Goal: Task Accomplishment & Management: Manage account settings

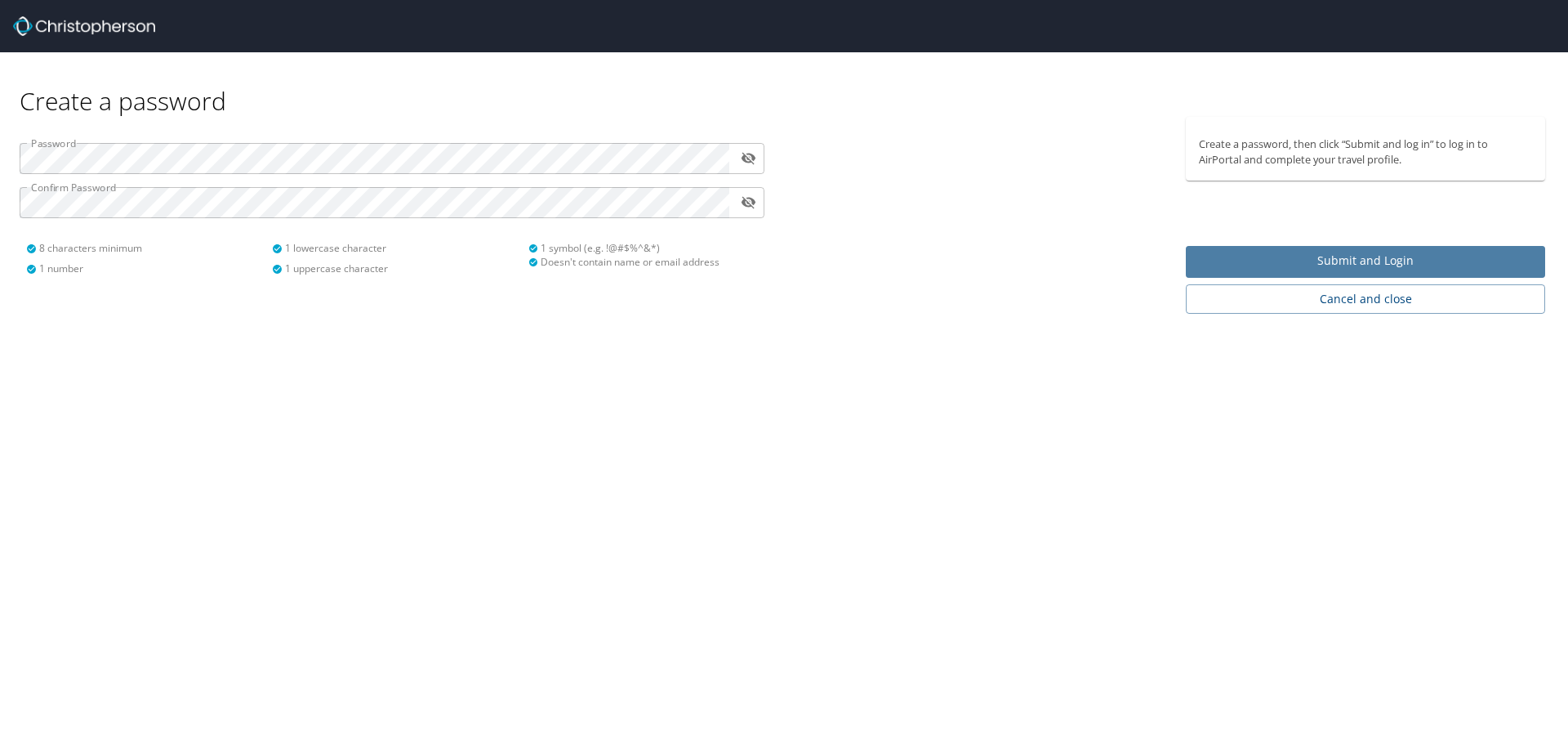
click at [1246, 260] on span "Submit and Login" at bounding box center [1366, 261] width 333 height 20
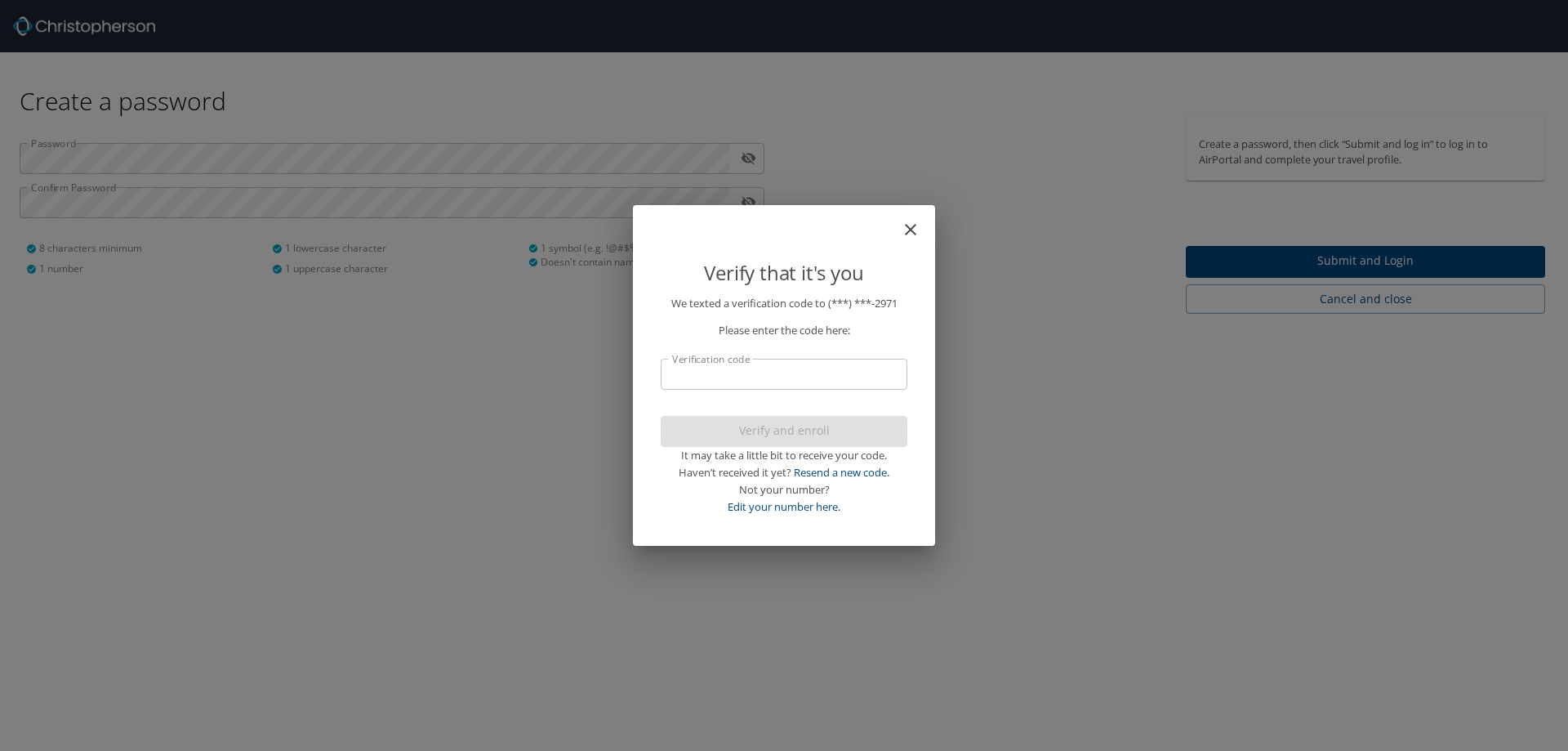
click at [863, 383] on input "Verification code" at bounding box center [784, 374] width 247 height 31
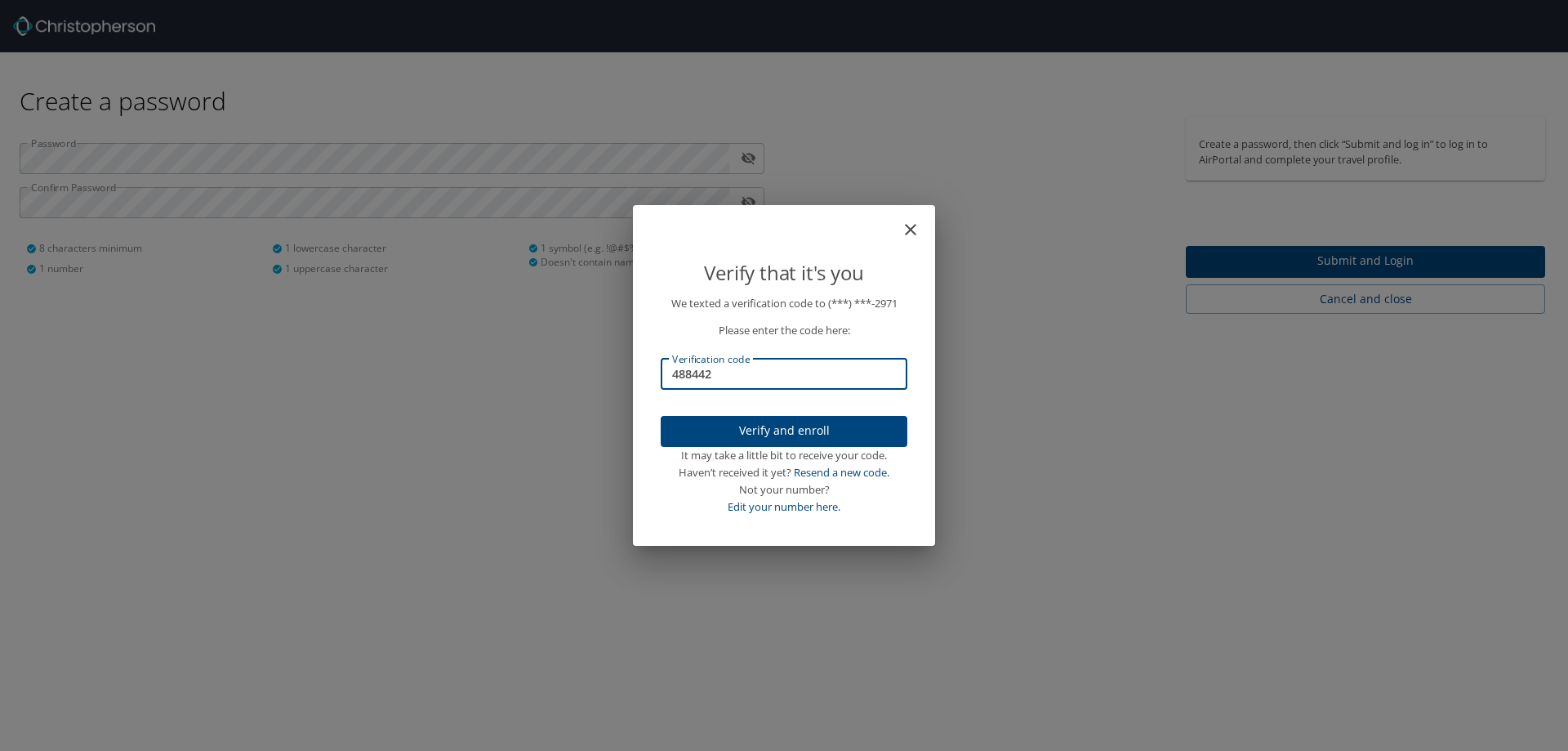
type input "488442"
click at [809, 421] on span "Verify and enroll" at bounding box center [784, 430] width 221 height 20
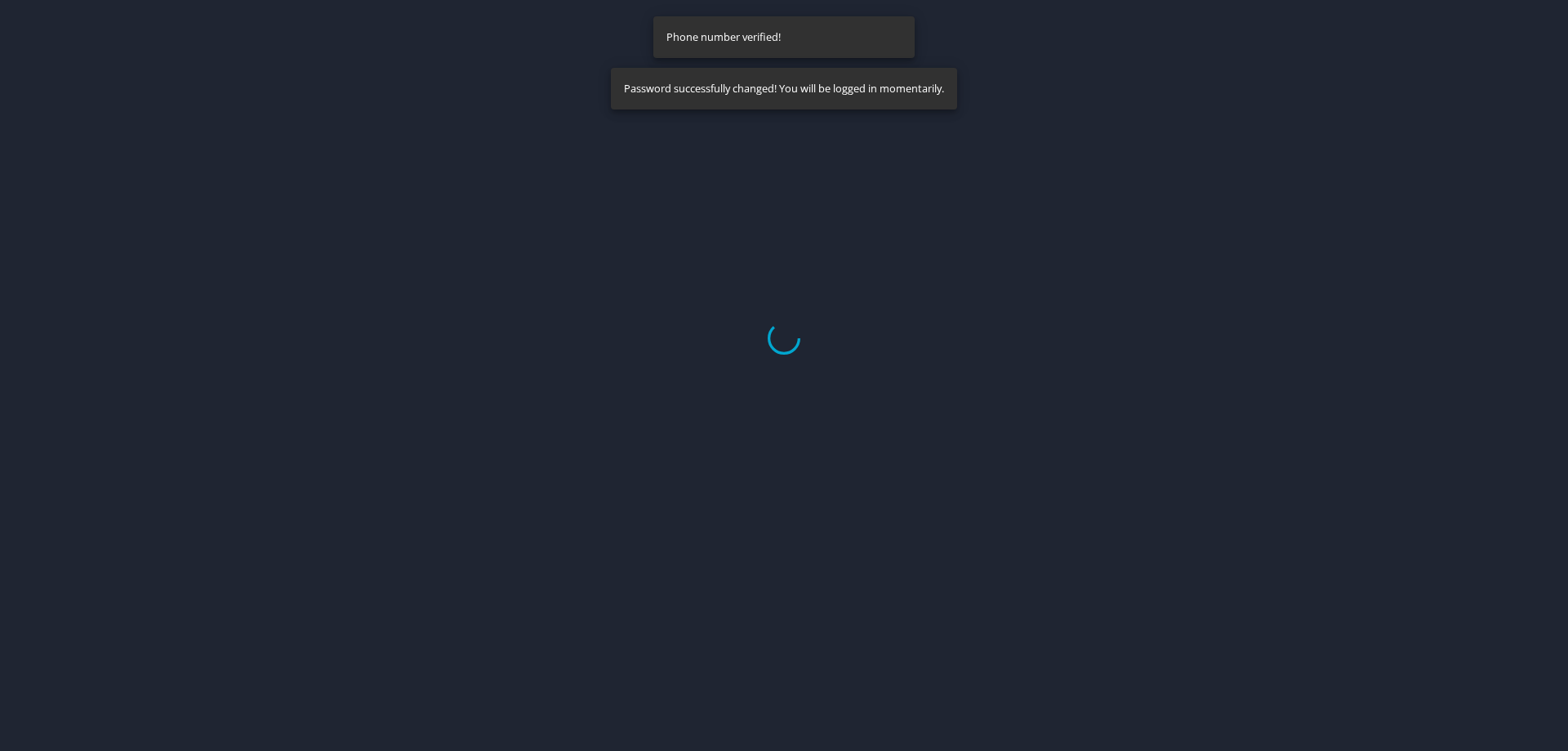
select select "US"
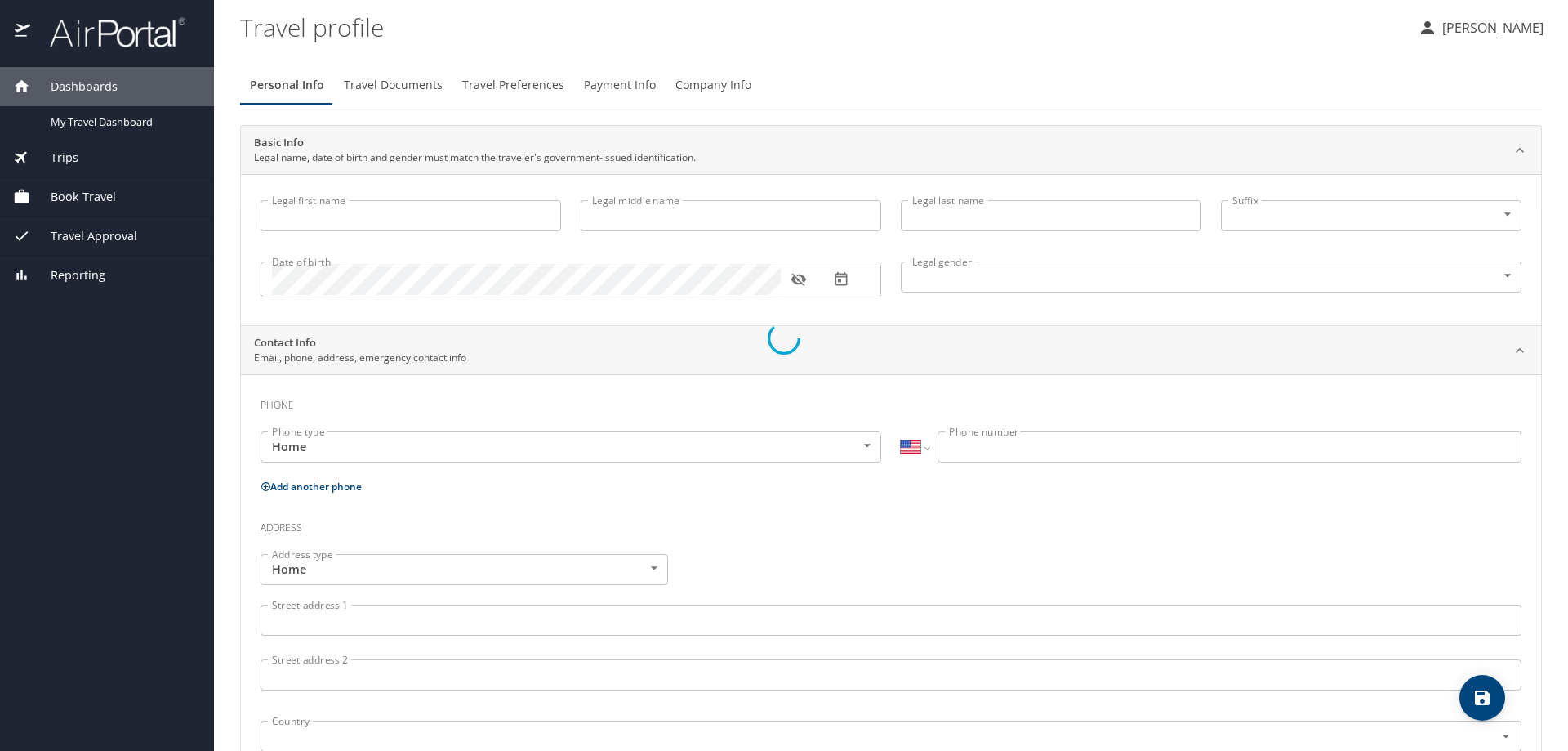
type input "[PERSON_NAME]"
type input "[DEMOGRAPHIC_DATA]"
select select "US"
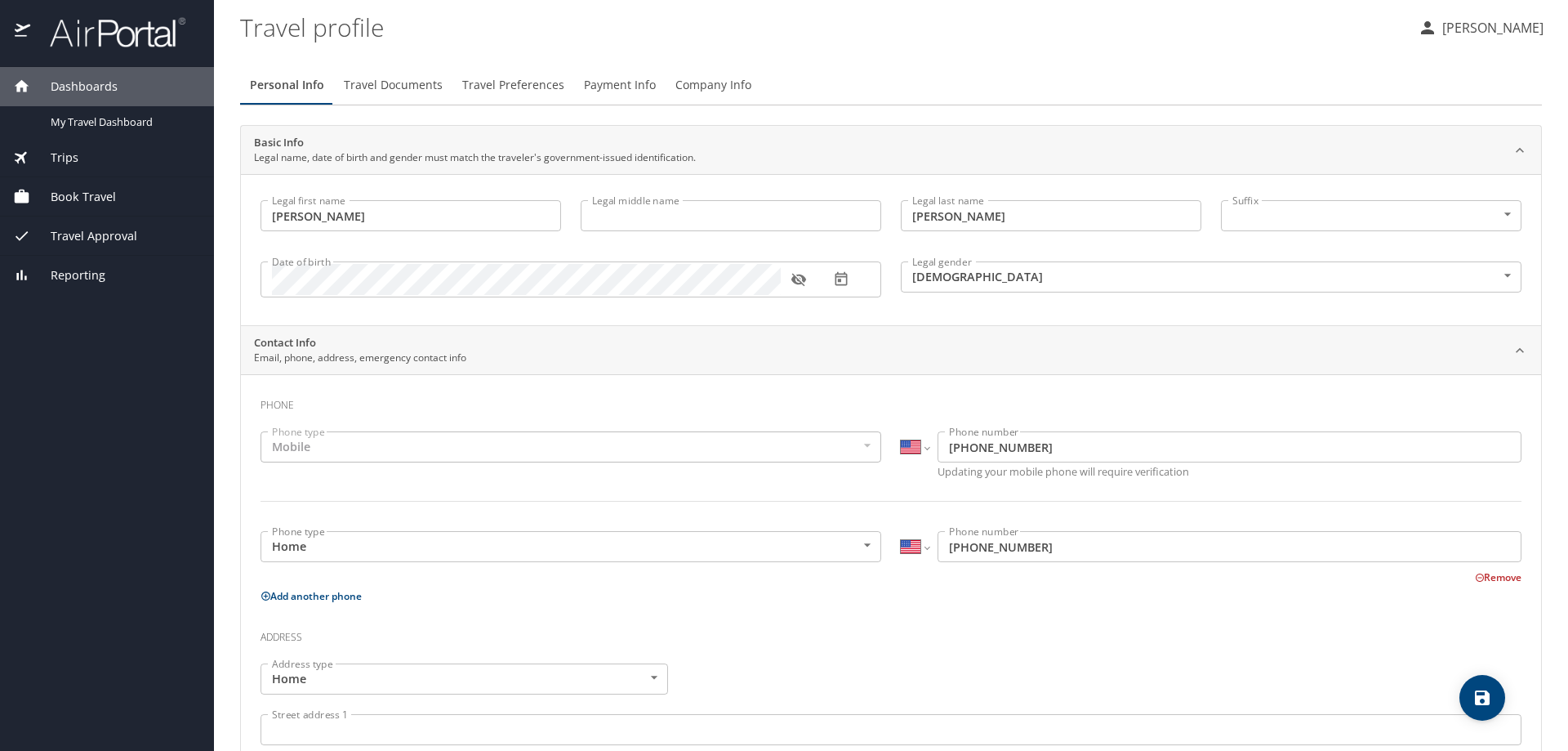
click at [449, 601] on p "Add another phone" at bounding box center [891, 596] width 1261 height 20
click at [393, 444] on div "Mobile" at bounding box center [571, 447] width 621 height 31
click at [1264, 220] on body "Dashboards My Travel Dashboard Trips Current / Future Trips Past Trips Trips Mi…" at bounding box center [784, 375] width 1568 height 751
drag, startPoint x: 441, startPoint y: 398, endPoint x: 431, endPoint y: 425, distance: 28.8
click at [441, 400] on div at bounding box center [784, 375] width 1568 height 751
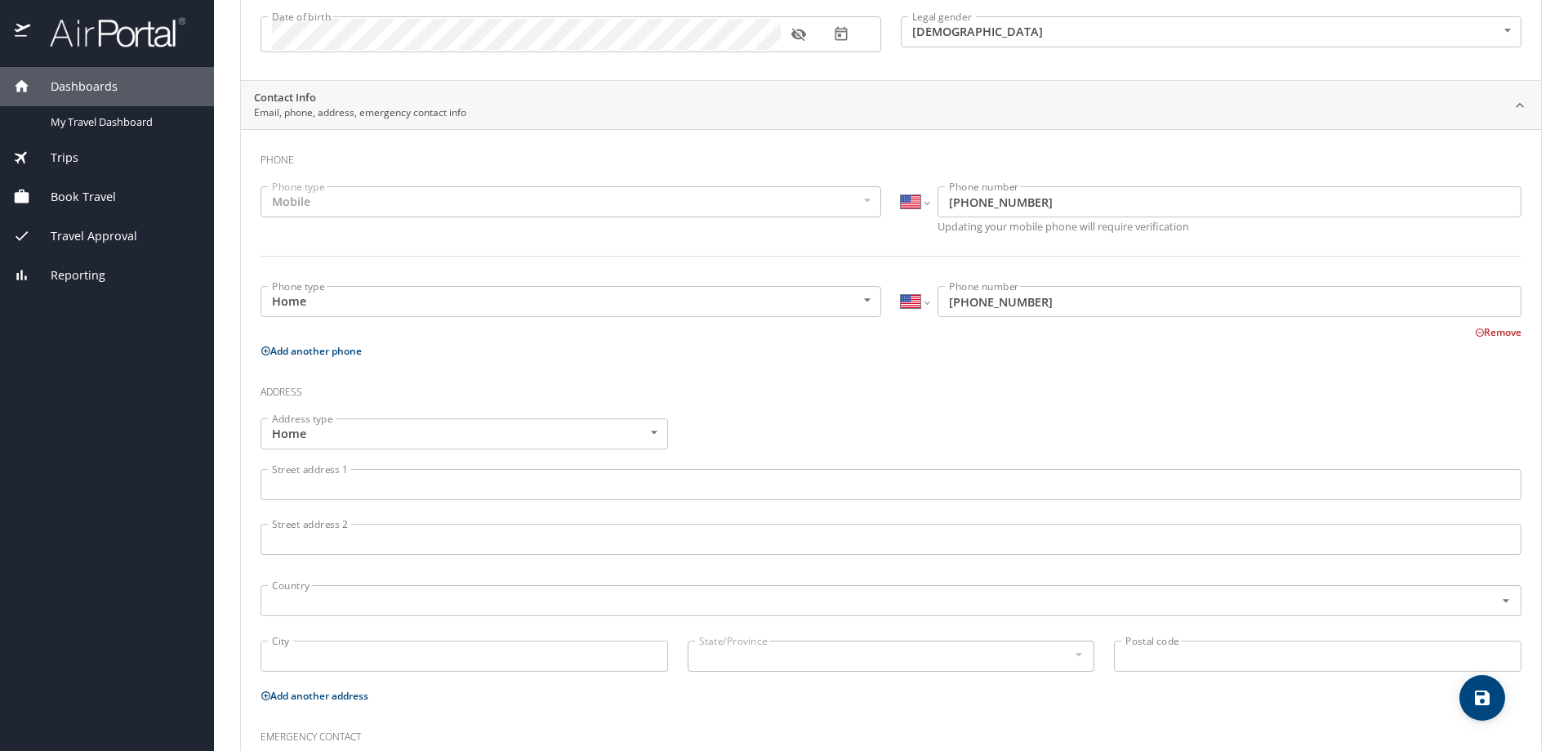
scroll to position [398, 0]
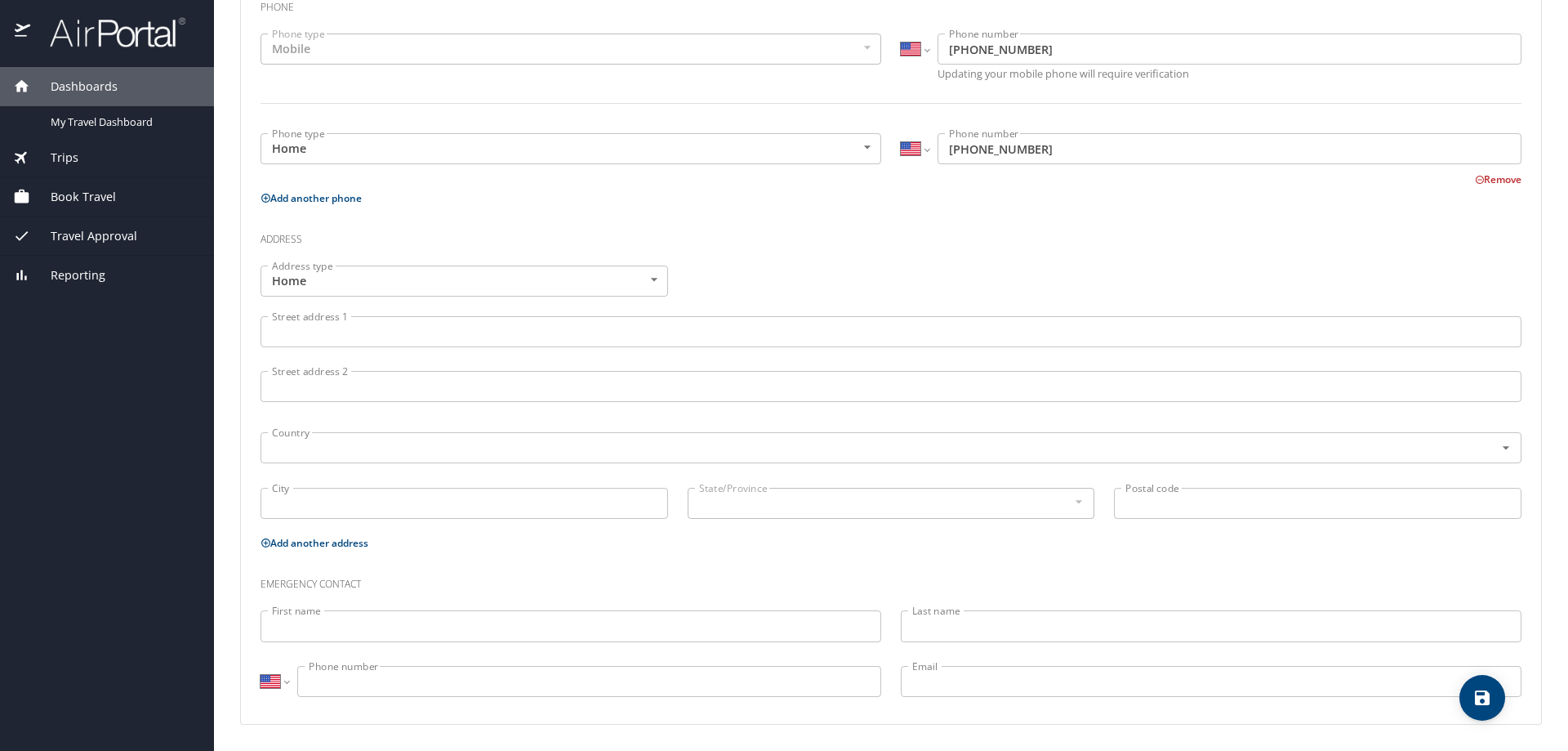
click at [403, 331] on input "Street address 1" at bounding box center [891, 331] width 1261 height 31
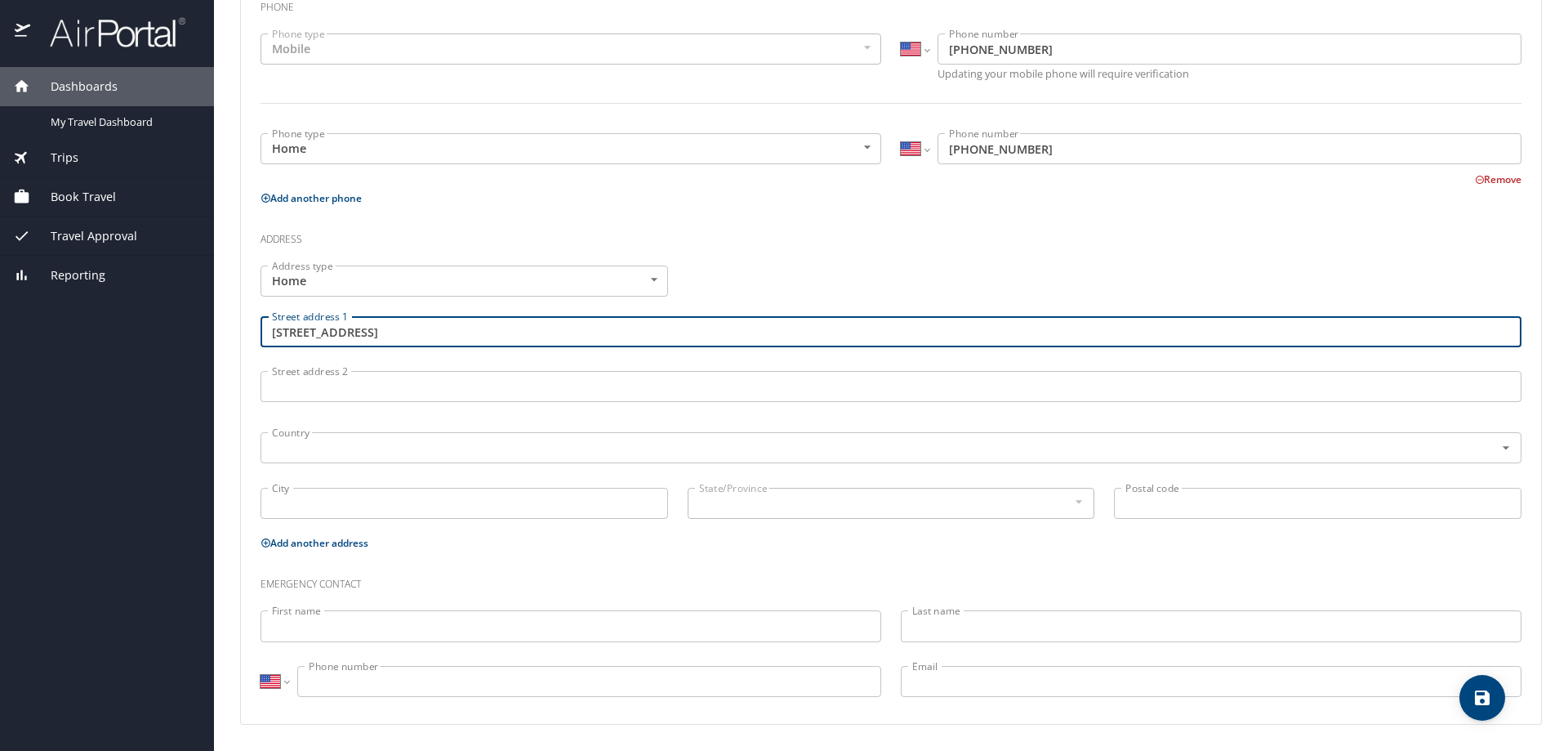
type input "[STREET_ADDRESS]"
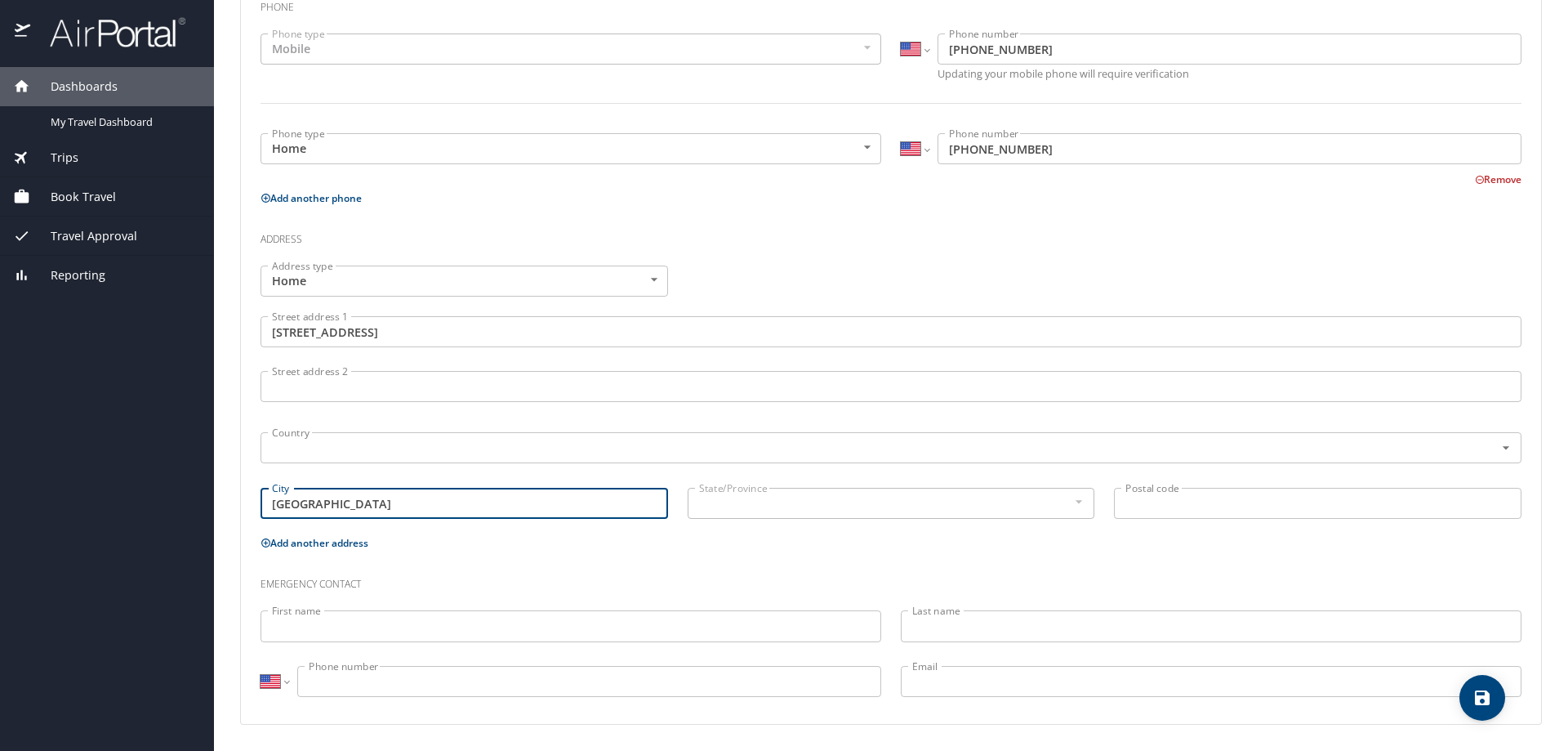
type input "[GEOGRAPHIC_DATA]"
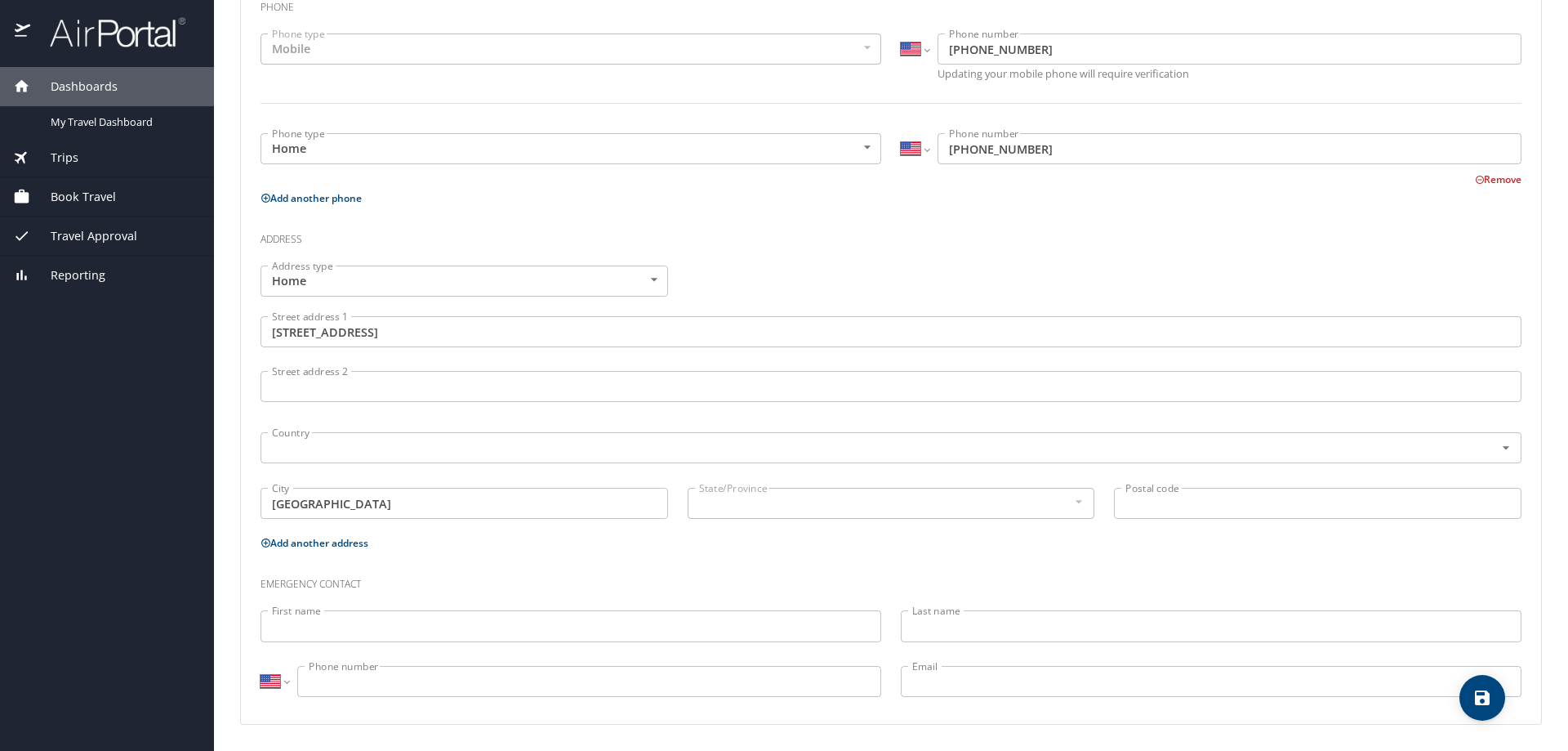
click at [1141, 500] on input "Postal code" at bounding box center [1317, 503] width 408 height 31
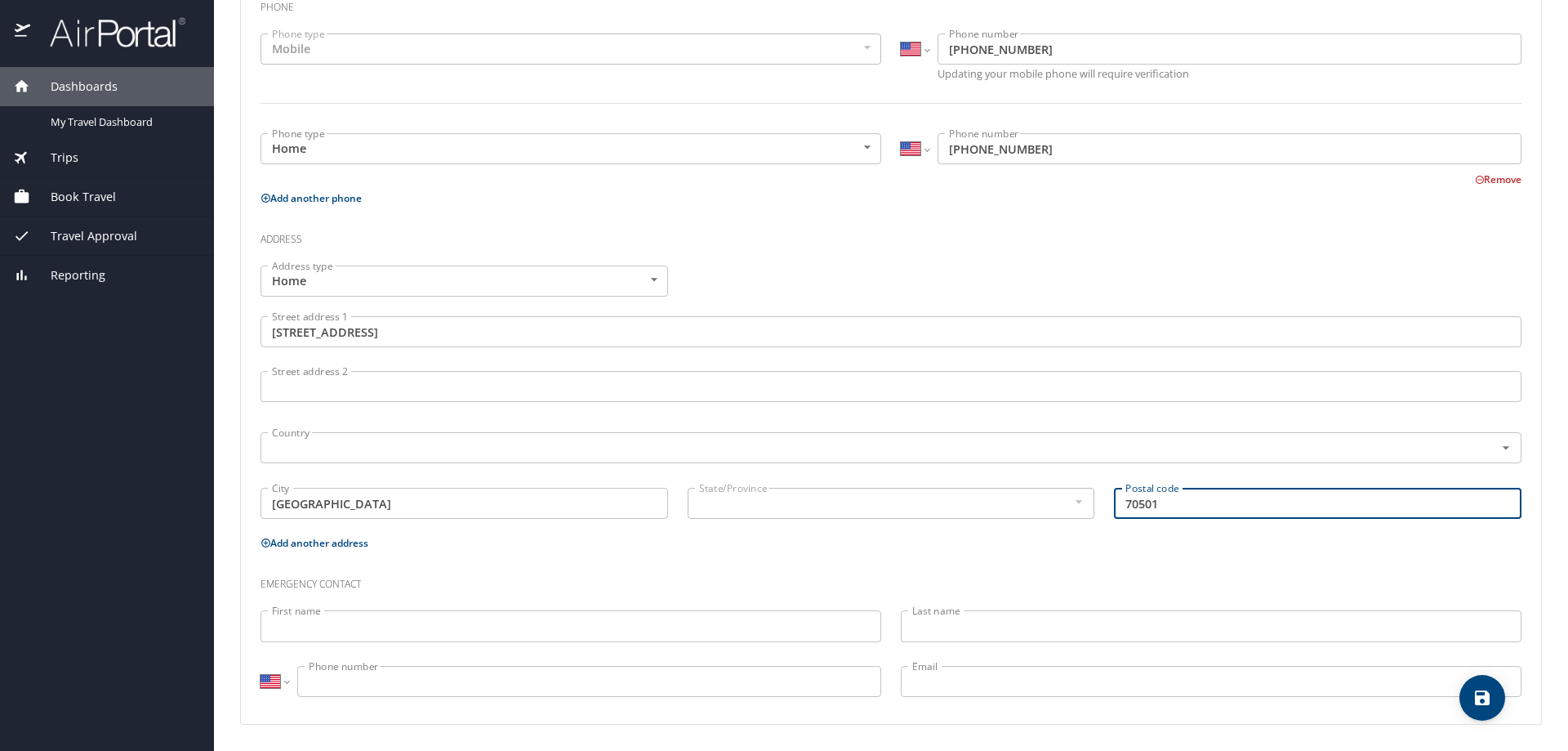
type input "70501"
click at [729, 578] on h3 "Emergency contact" at bounding box center [891, 579] width 1261 height 28
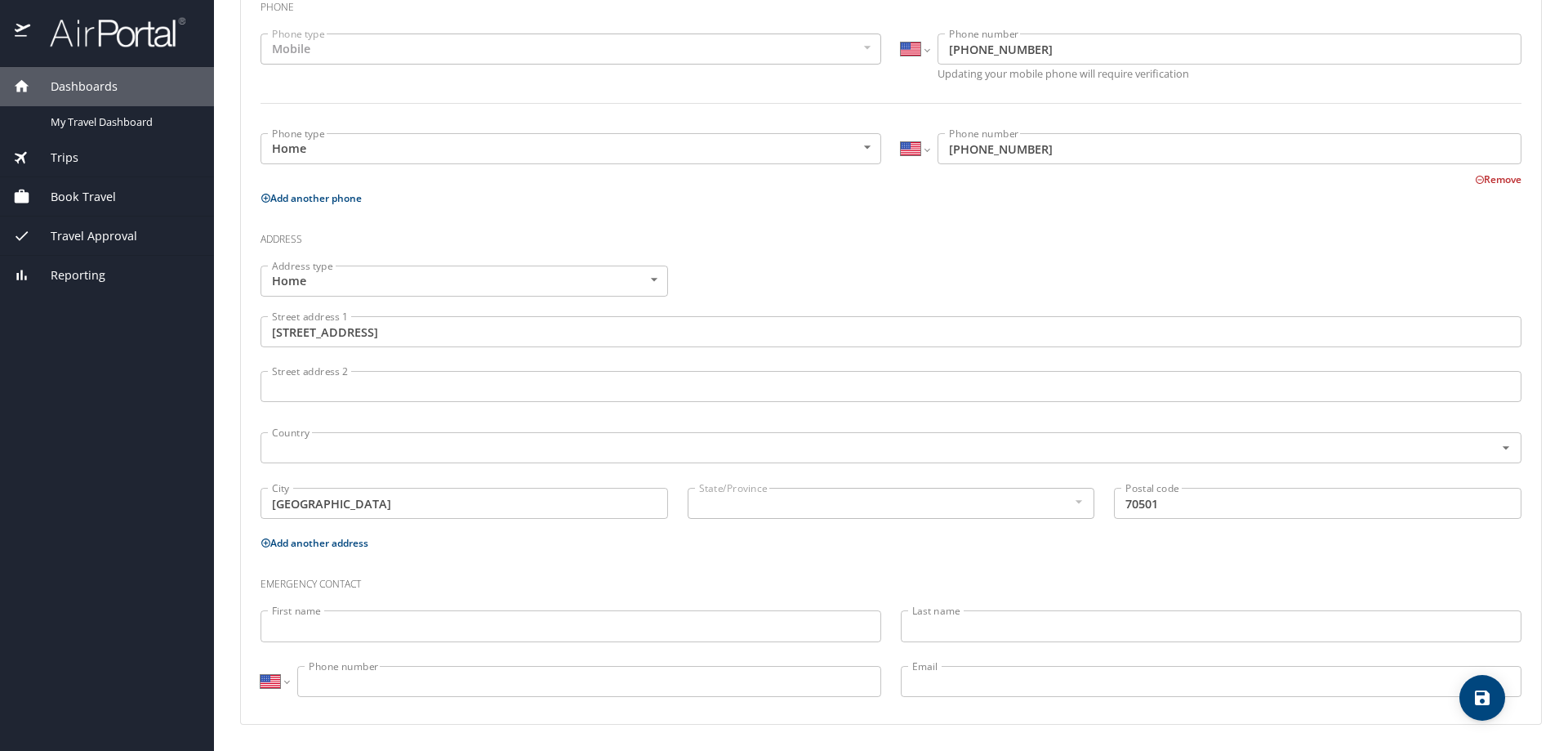
click at [674, 558] on div "Emergency contact" at bounding box center [891, 578] width 1281 height 44
click at [1477, 691] on icon "save" at bounding box center [1483, 697] width 20 height 20
select select "US"
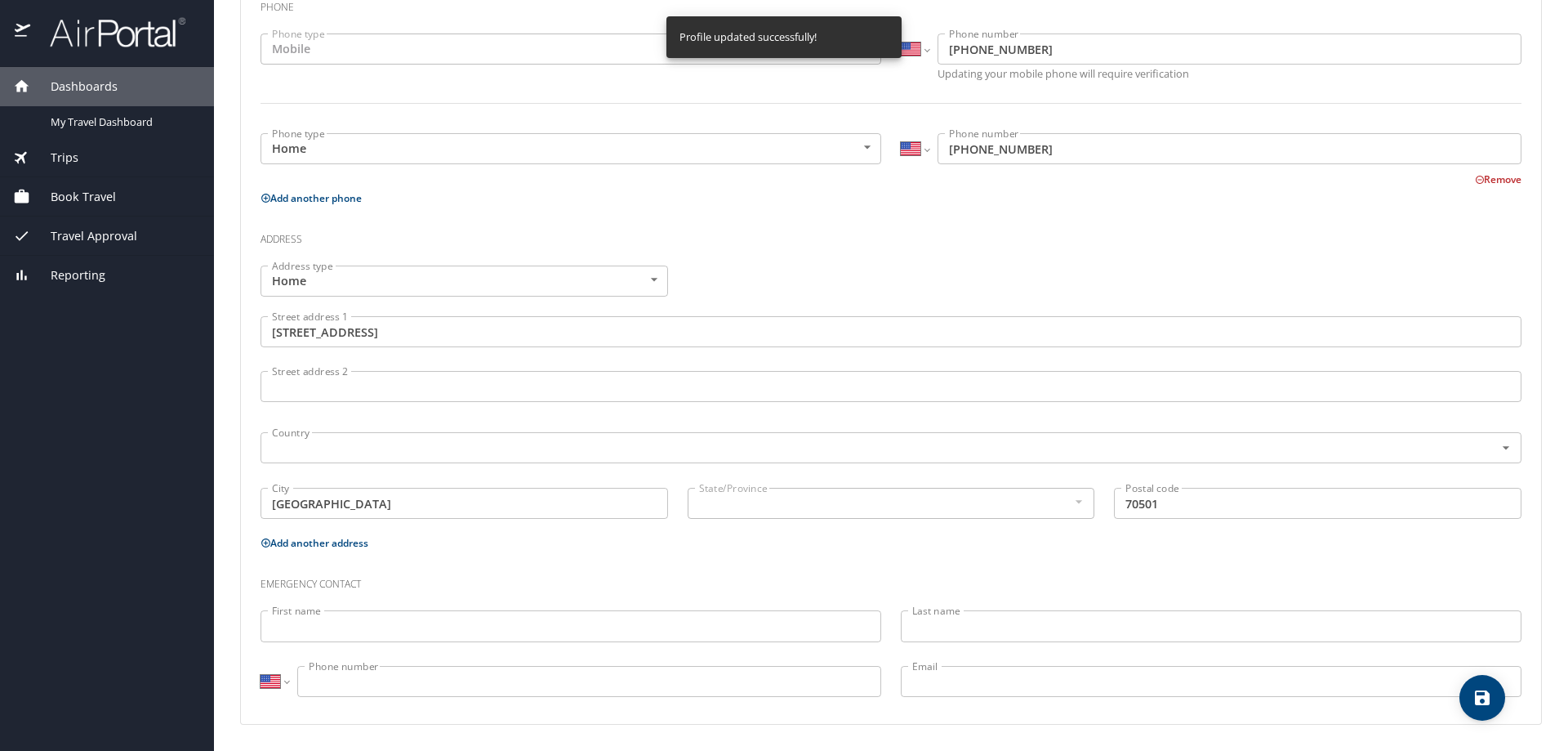
select select "US"
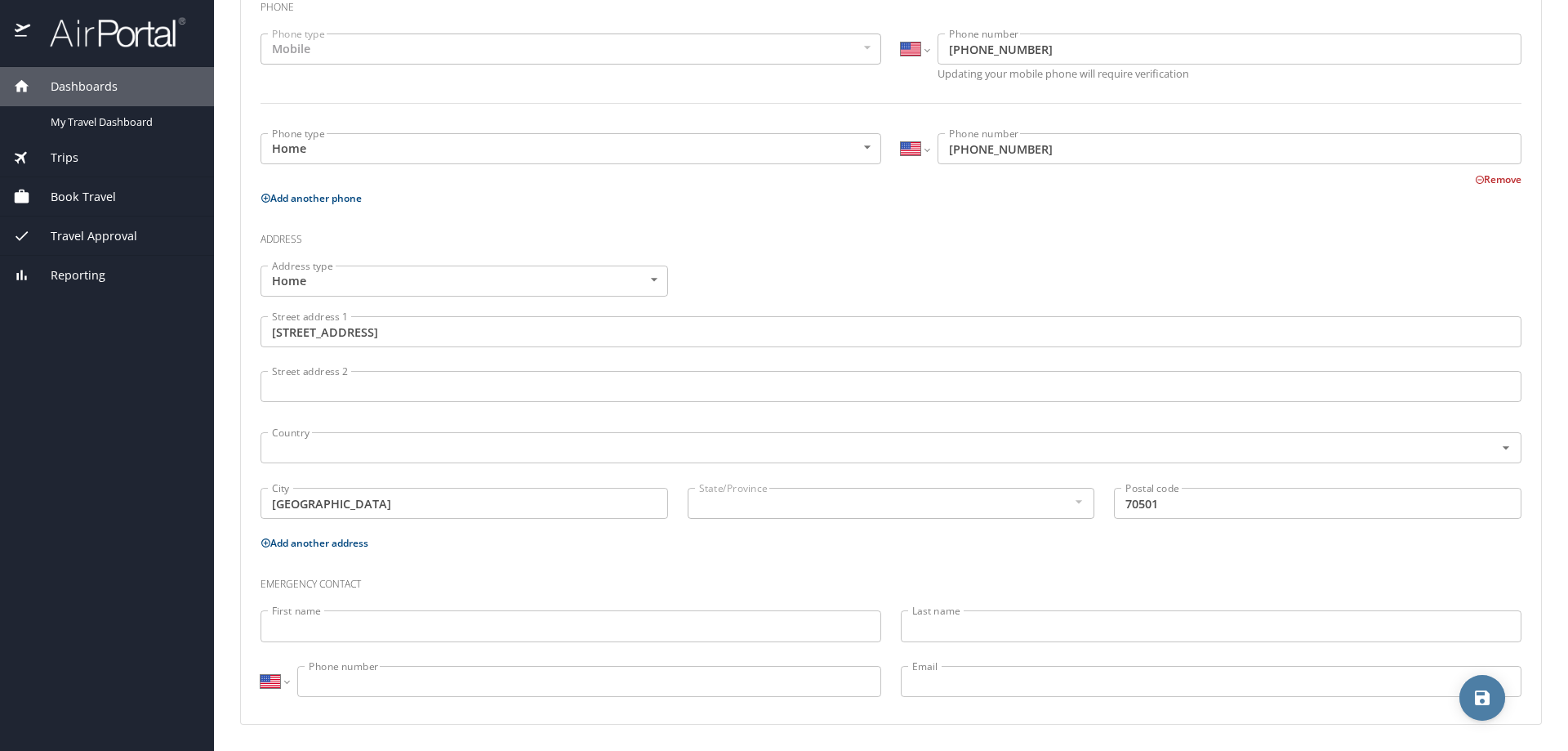
click at [1480, 701] on icon "save" at bounding box center [1483, 697] width 15 height 15
select select "US"
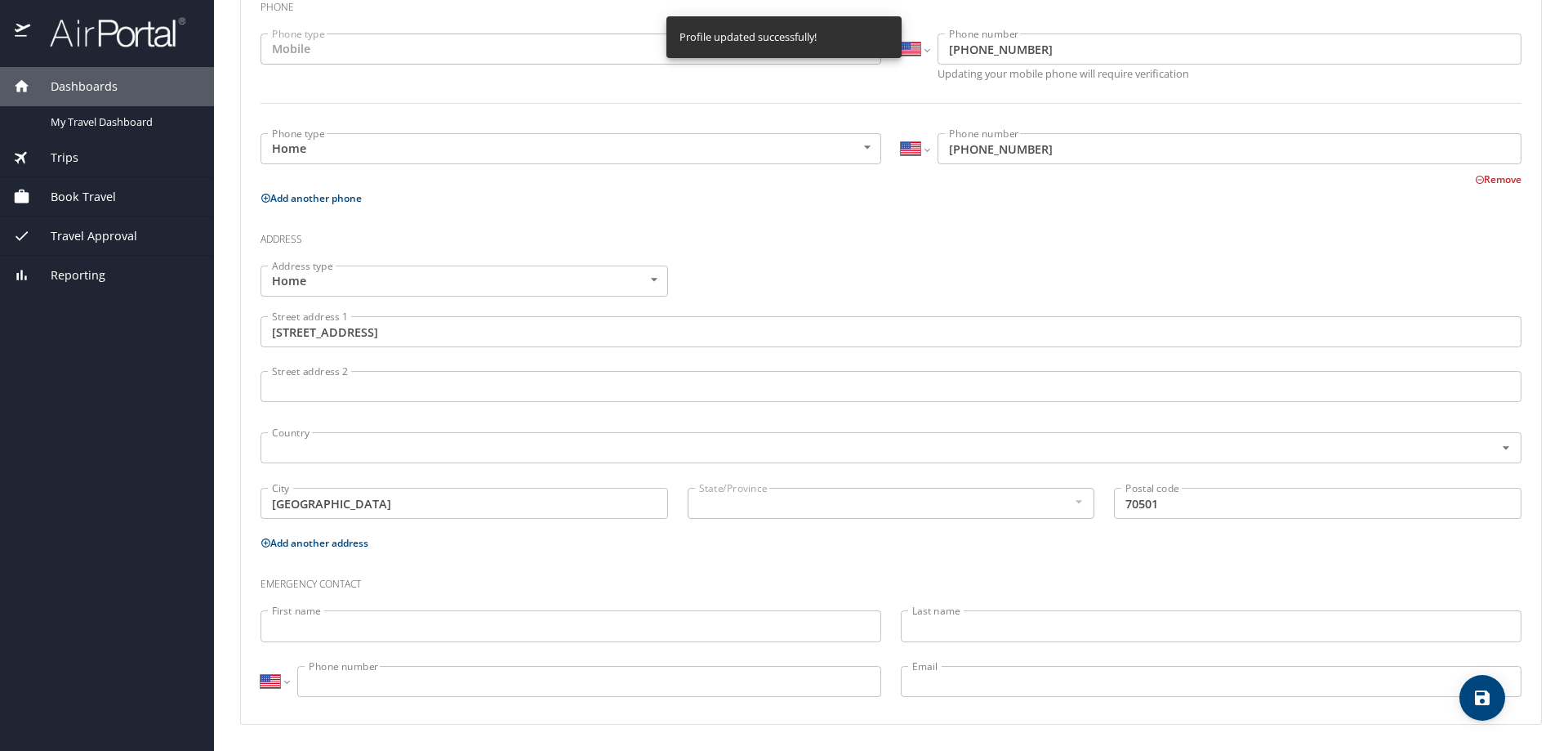
select select "US"
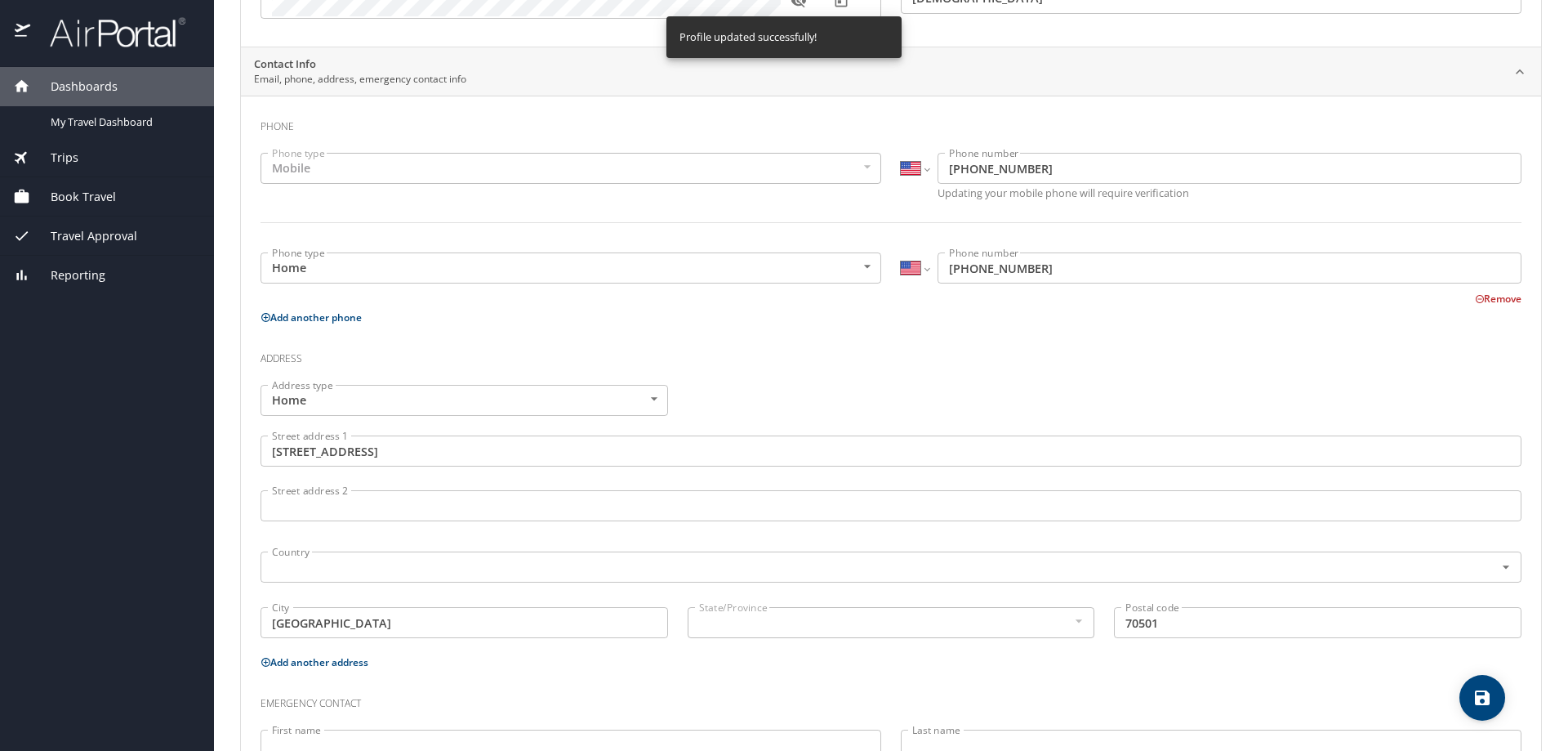
scroll to position [0, 0]
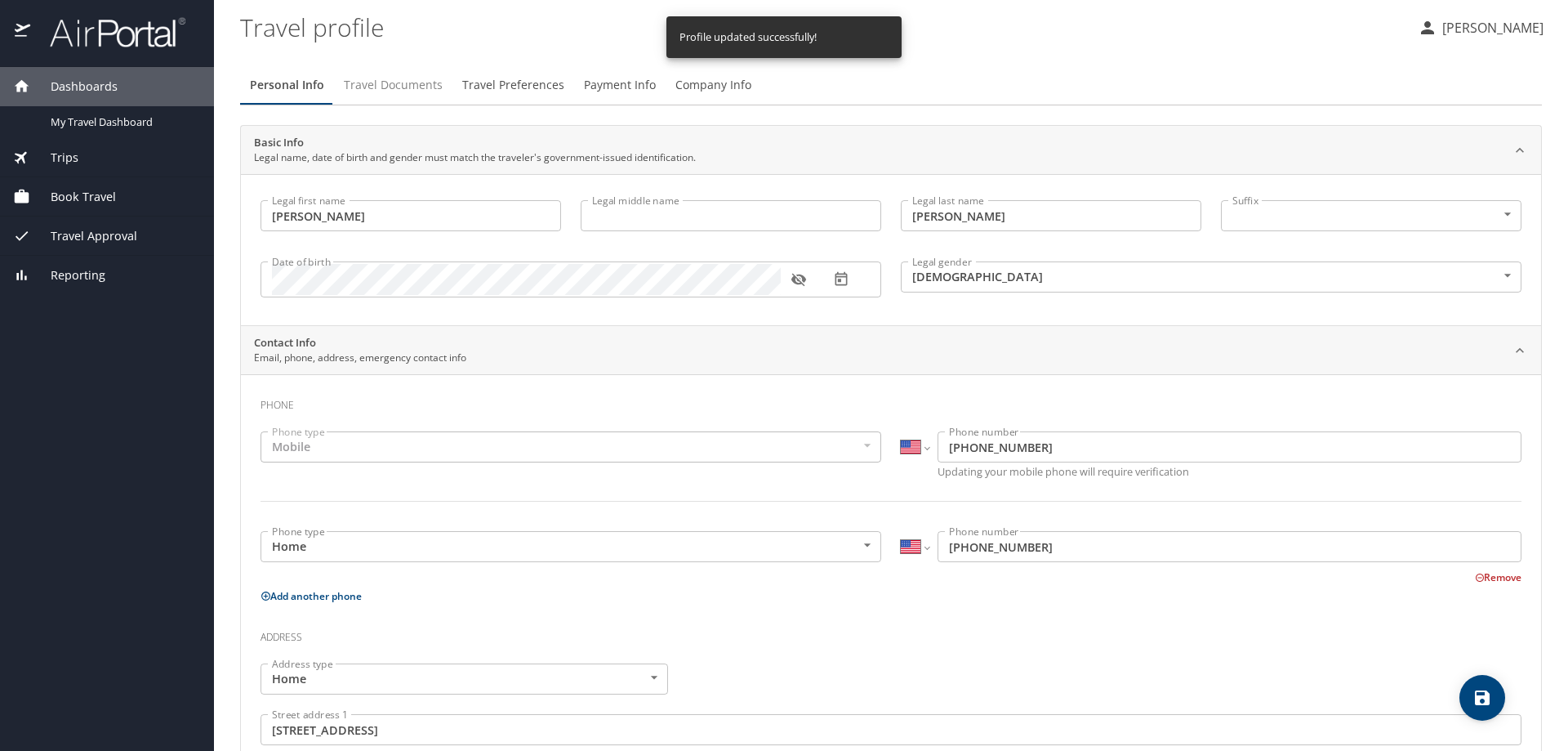
click at [389, 86] on span "Travel Documents" at bounding box center [393, 85] width 99 height 20
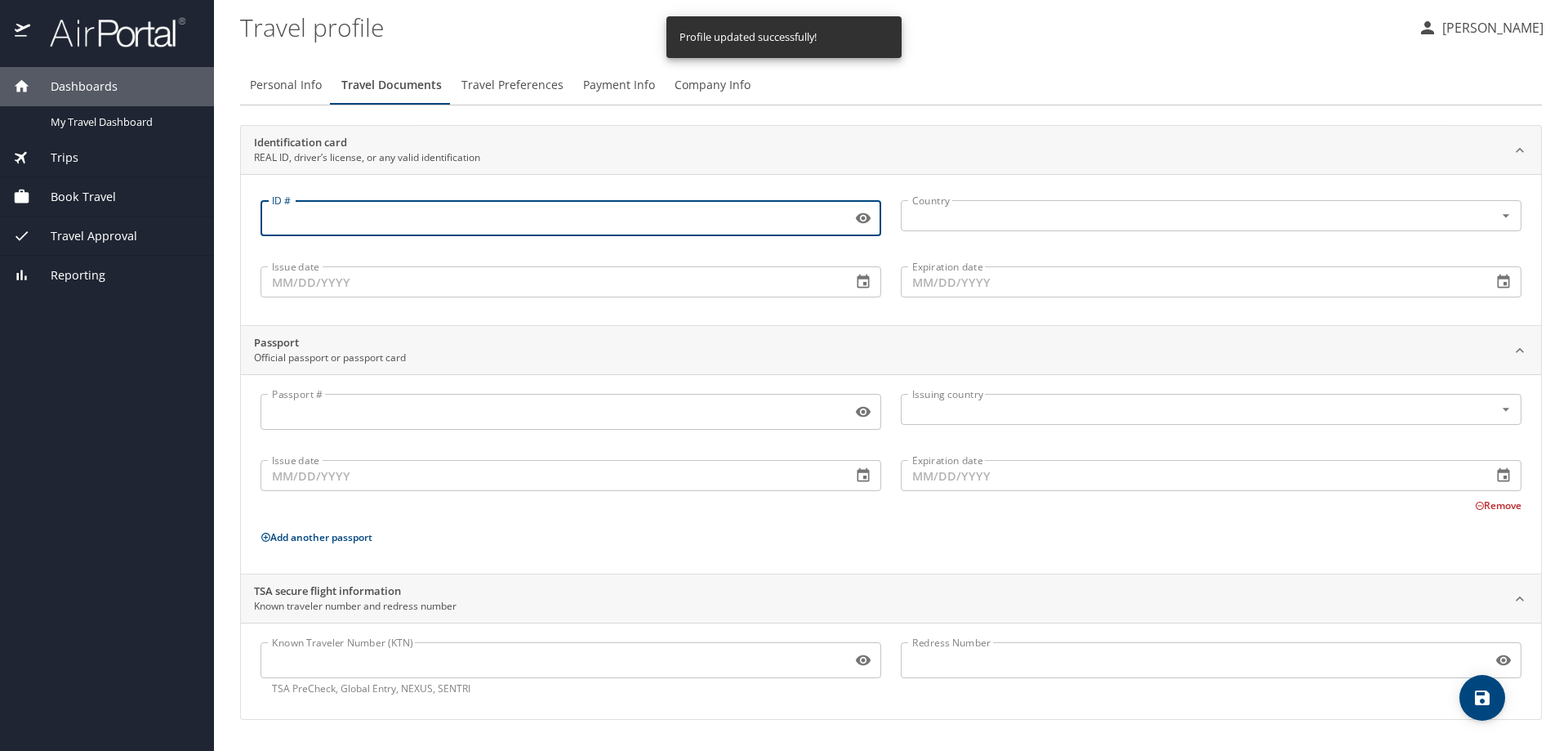
click at [419, 226] on input "ID #" at bounding box center [553, 218] width 585 height 31
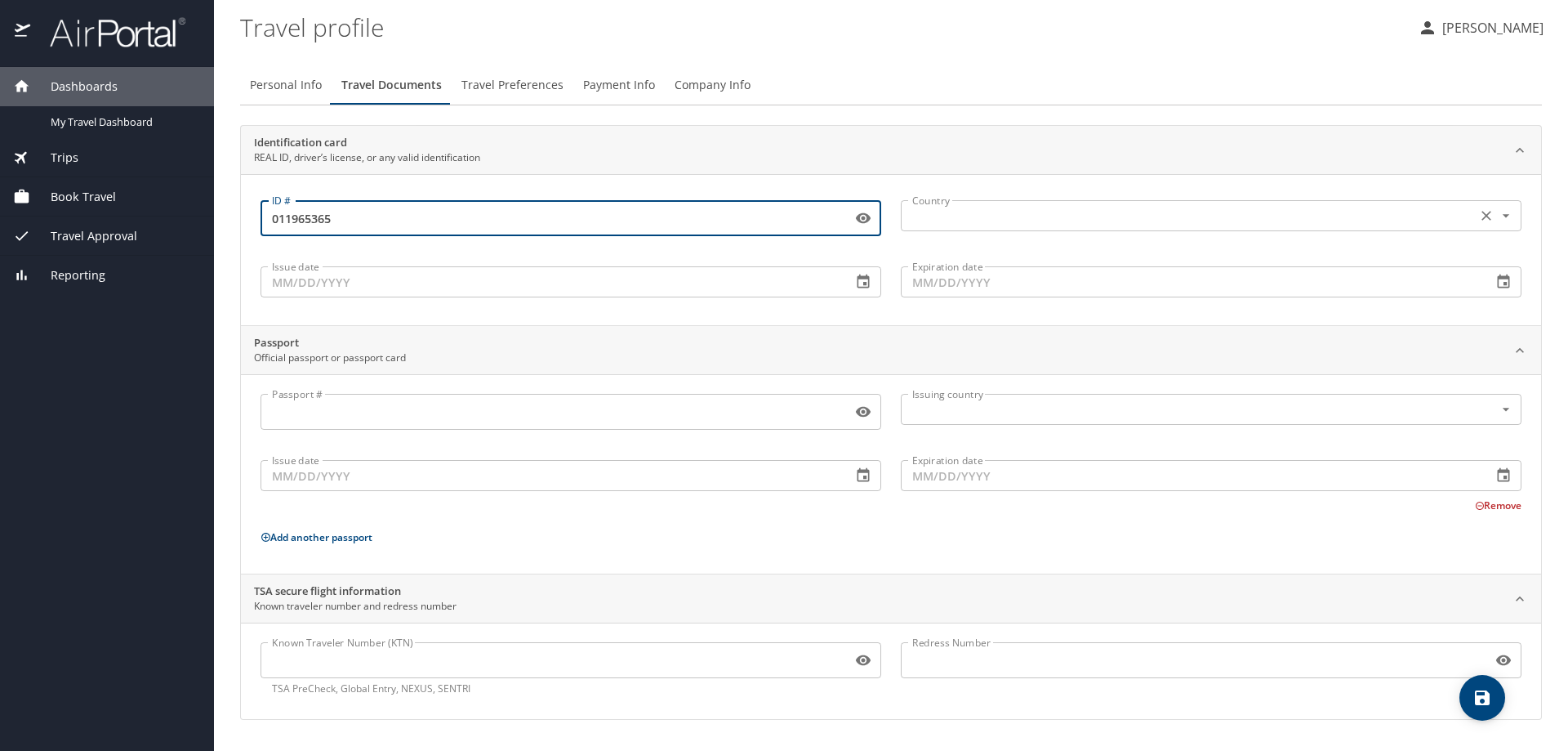
type input "011965365"
click at [1022, 214] on input "text" at bounding box center [1188, 215] width 563 height 21
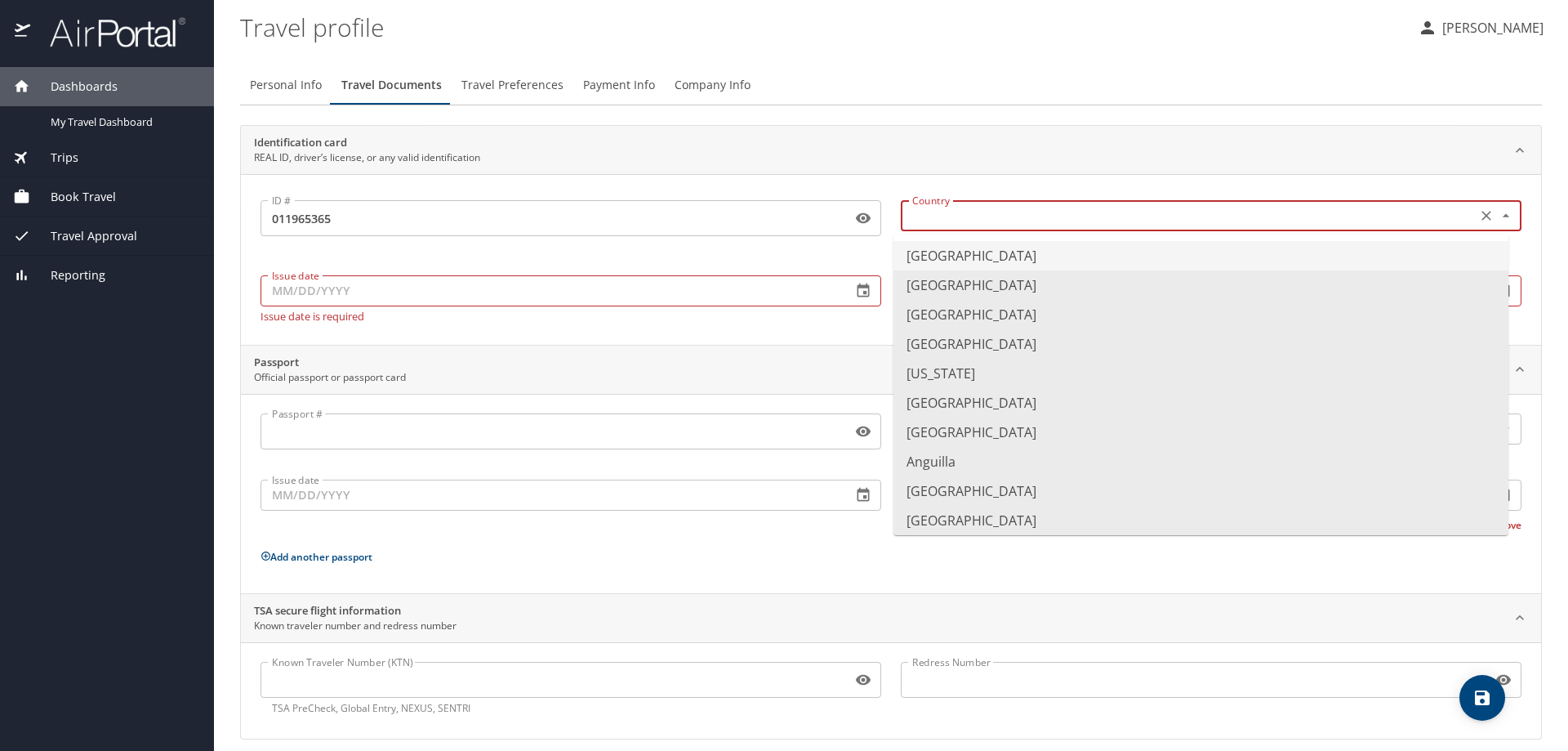
click at [949, 263] on li "[GEOGRAPHIC_DATA]" at bounding box center [1200, 255] width 615 height 29
type input "[GEOGRAPHIC_DATA]"
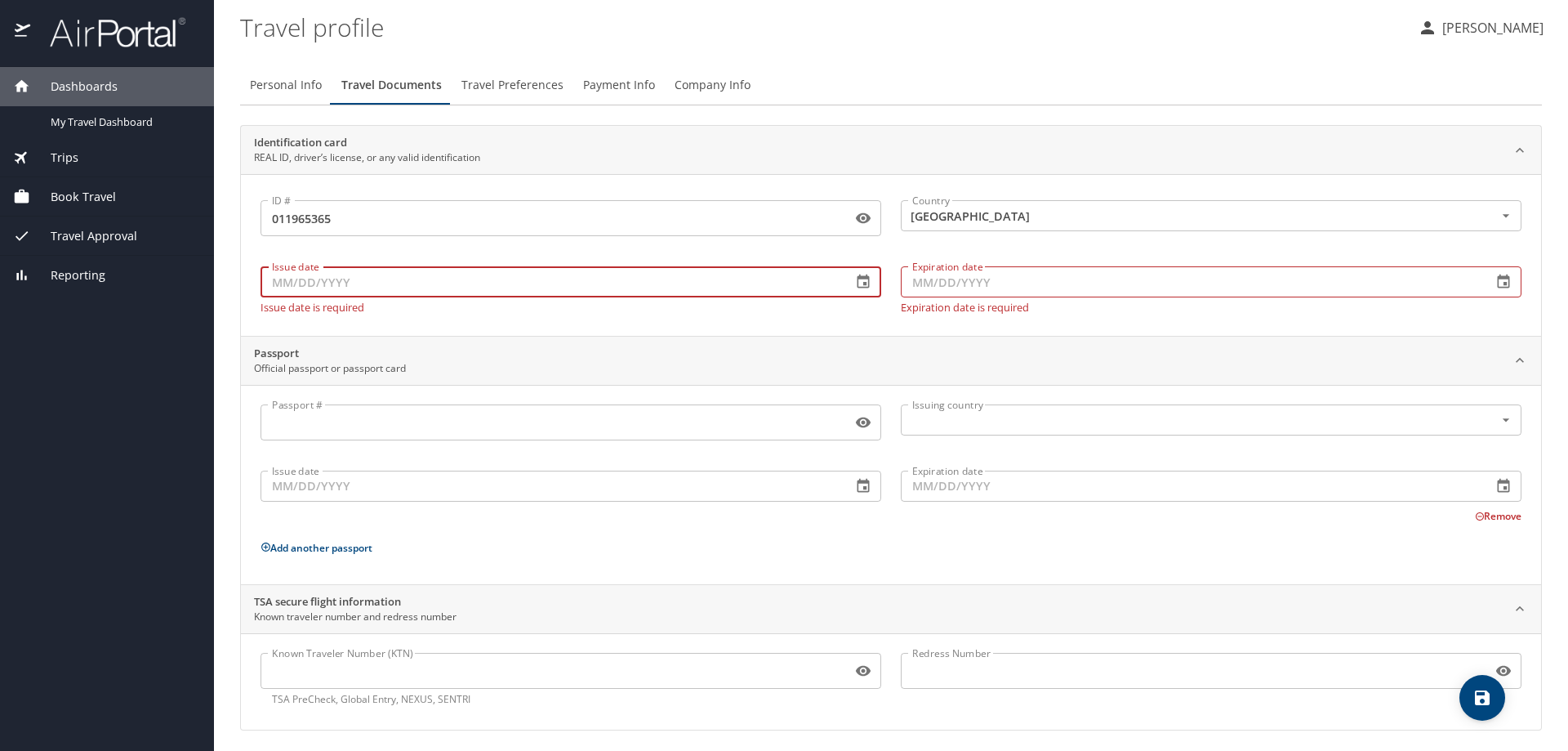
click at [538, 288] on input "Issue date" at bounding box center [549, 282] width 578 height 31
type input "[DATE]"
click at [956, 290] on input "Expiration date" at bounding box center [1189, 282] width 578 height 31
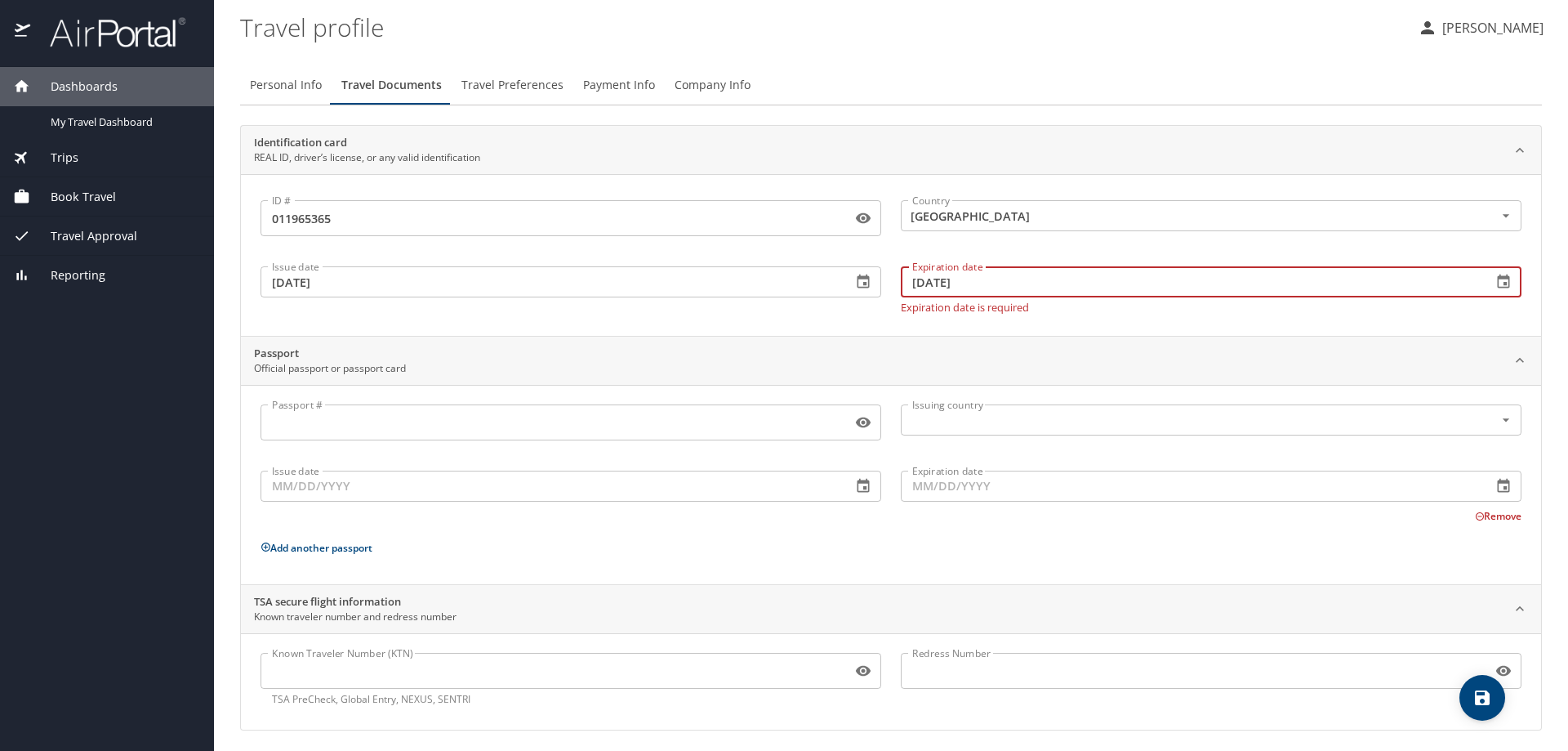
type input "[DATE]"
click at [411, 432] on div "Passport # Passport #" at bounding box center [570, 425] width 640 height 60
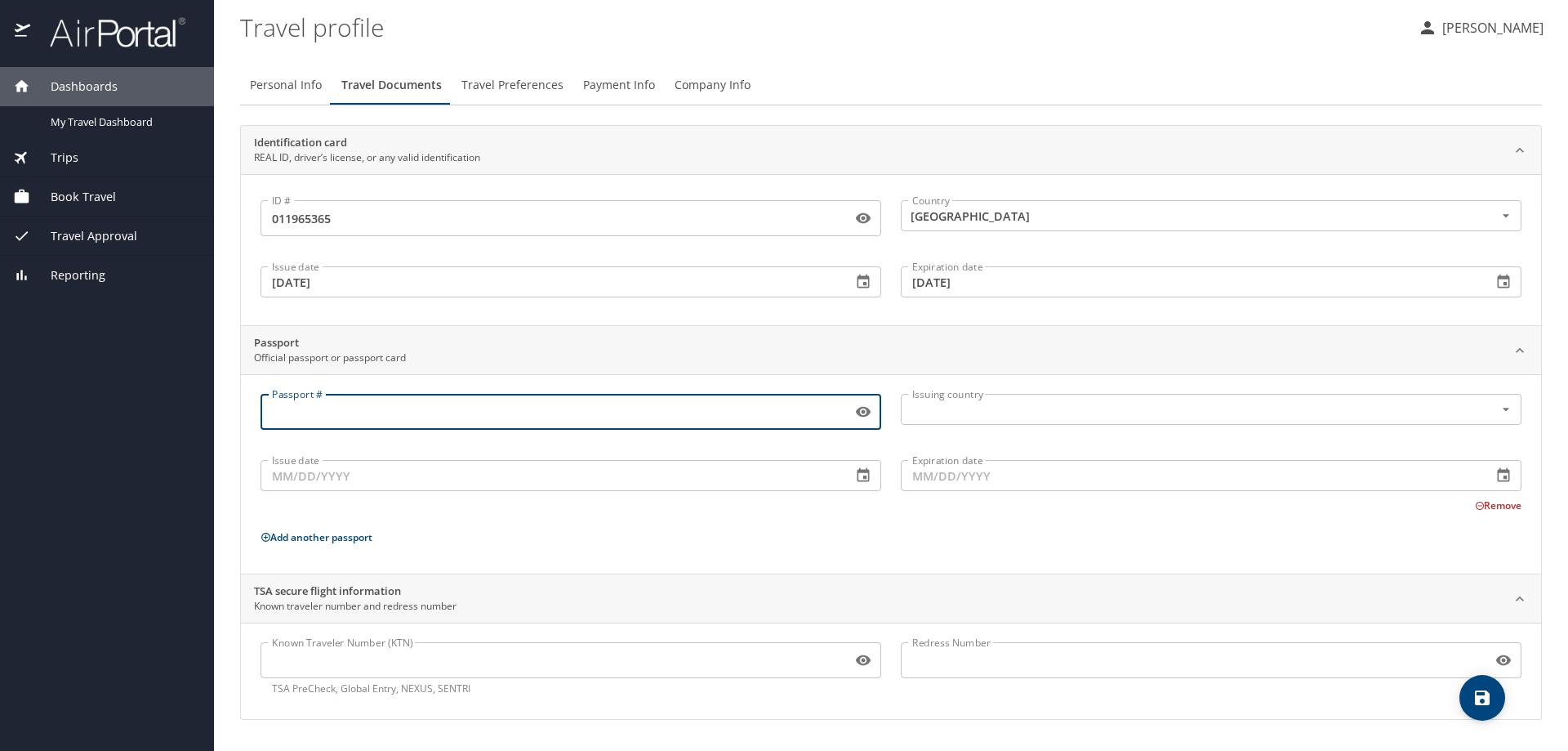
click at [497, 568] on div "Passport # Passport # Issuing country Issuing country Issue date Issue date Exp…" at bounding box center [891, 474] width 1300 height 200
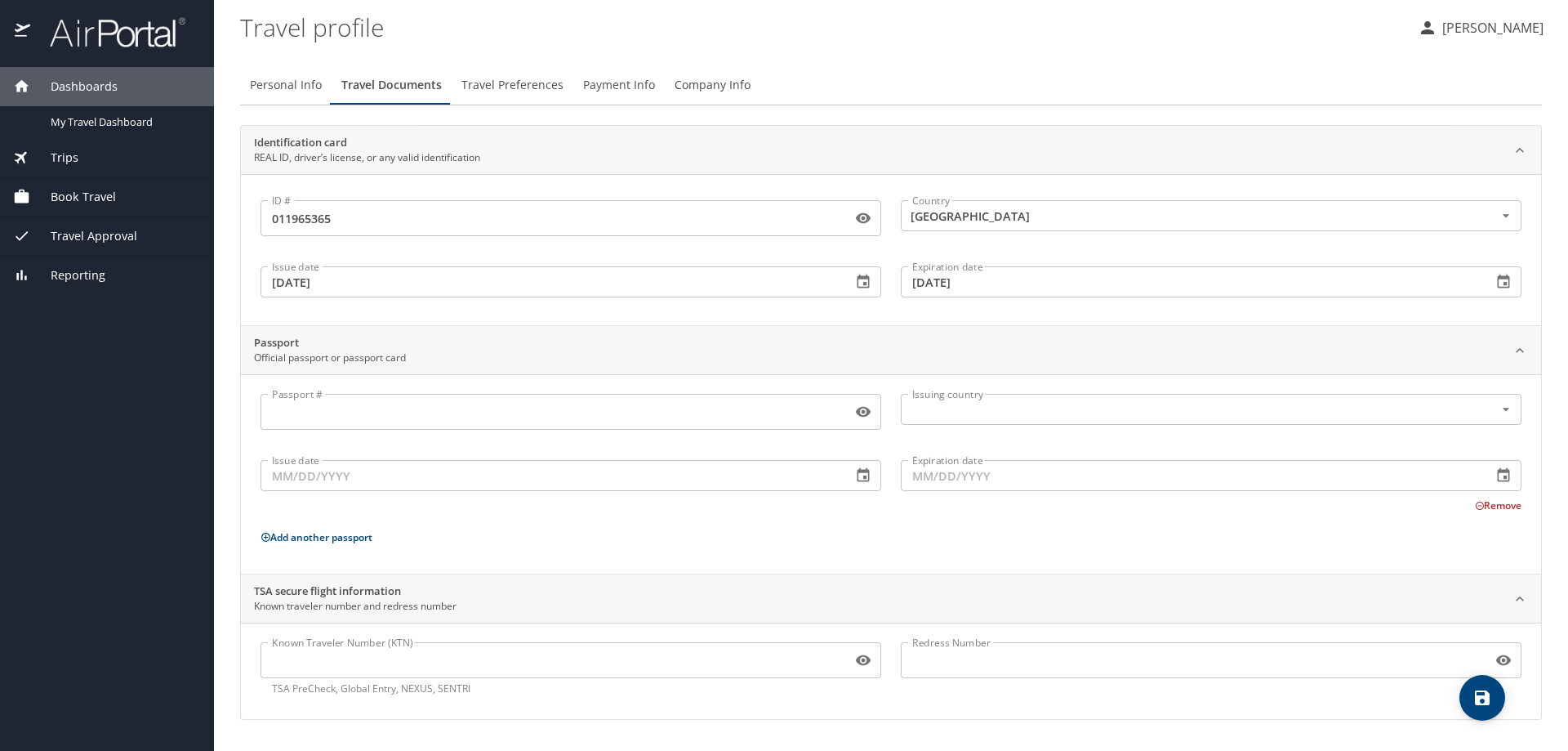
click at [323, 420] on input "Passport #" at bounding box center [553, 411] width 585 height 31
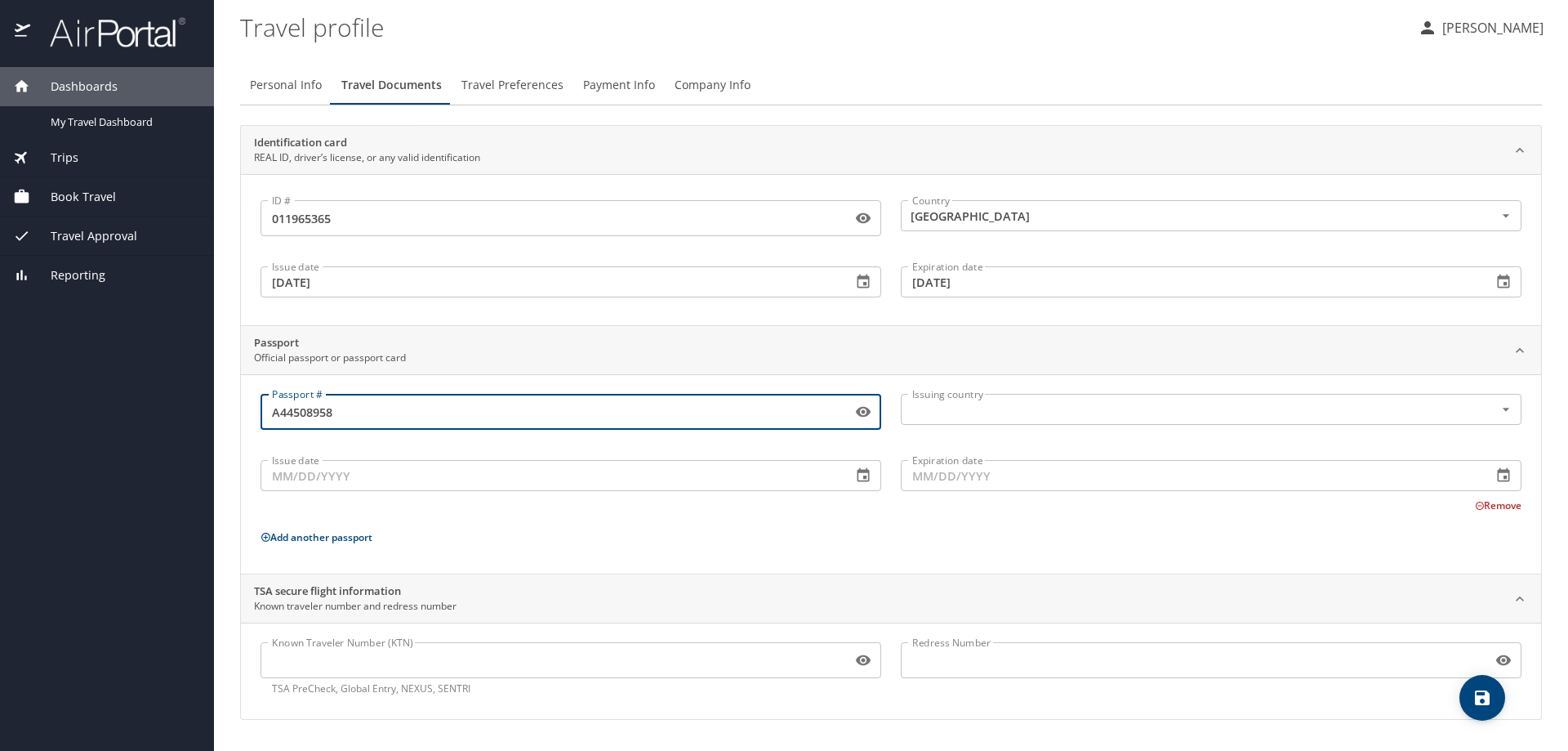
type input "A44508958"
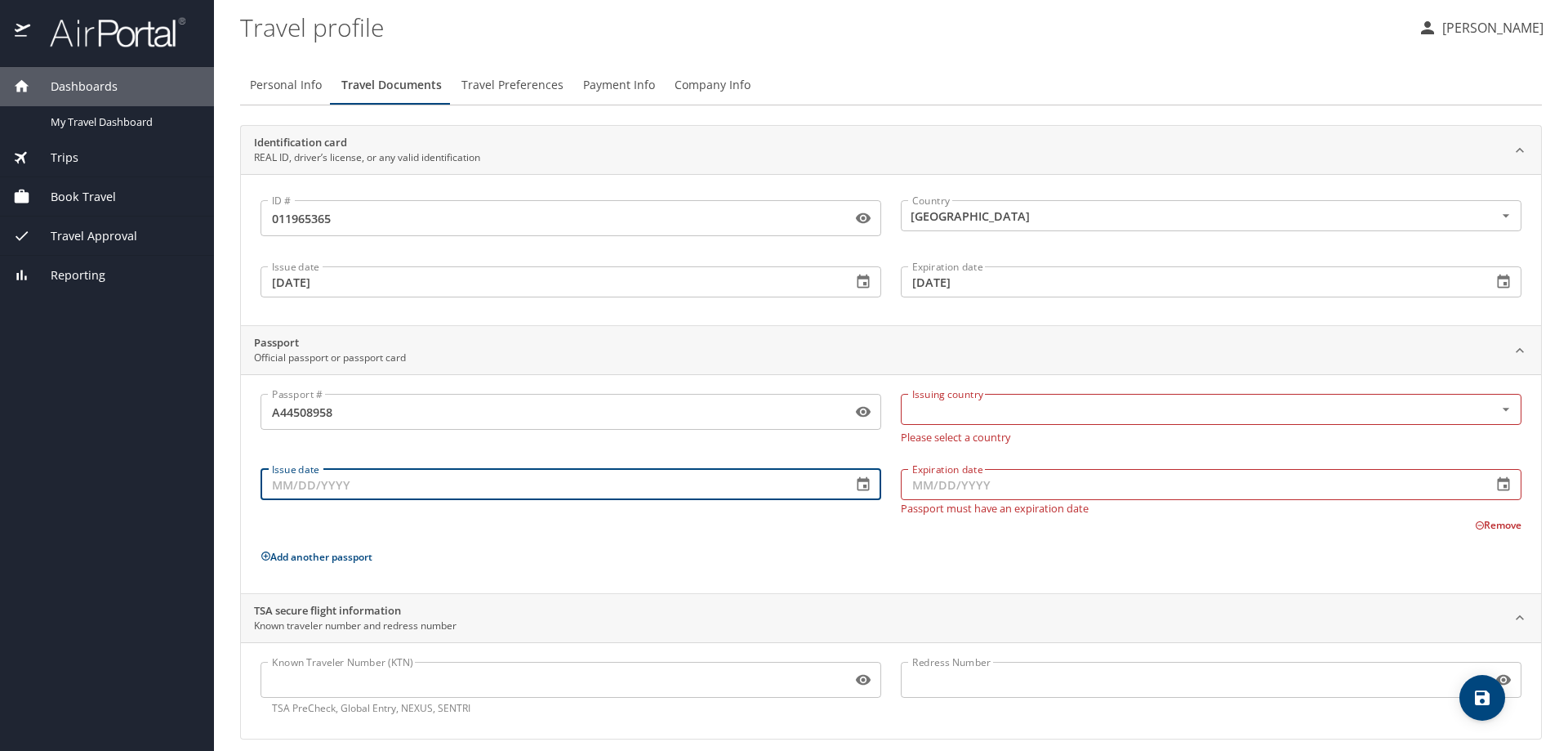
click at [355, 476] on input "Issue date" at bounding box center [549, 484] width 578 height 31
type input "[DATE]"
click at [932, 404] on input "text" at bounding box center [1188, 409] width 563 height 21
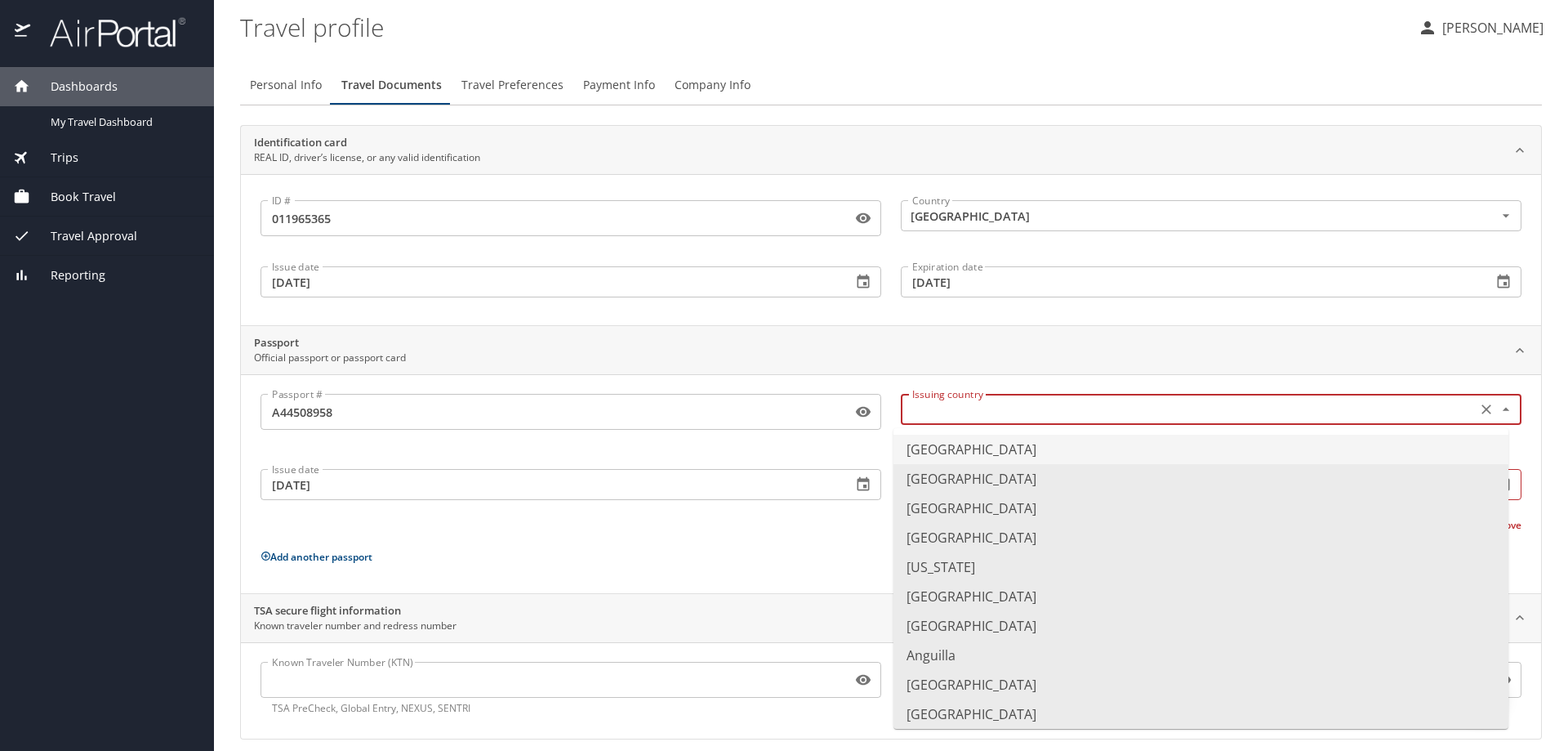
click at [937, 453] on li "[GEOGRAPHIC_DATA]" at bounding box center [1200, 450] width 615 height 29
type input "[GEOGRAPHIC_DATA]"
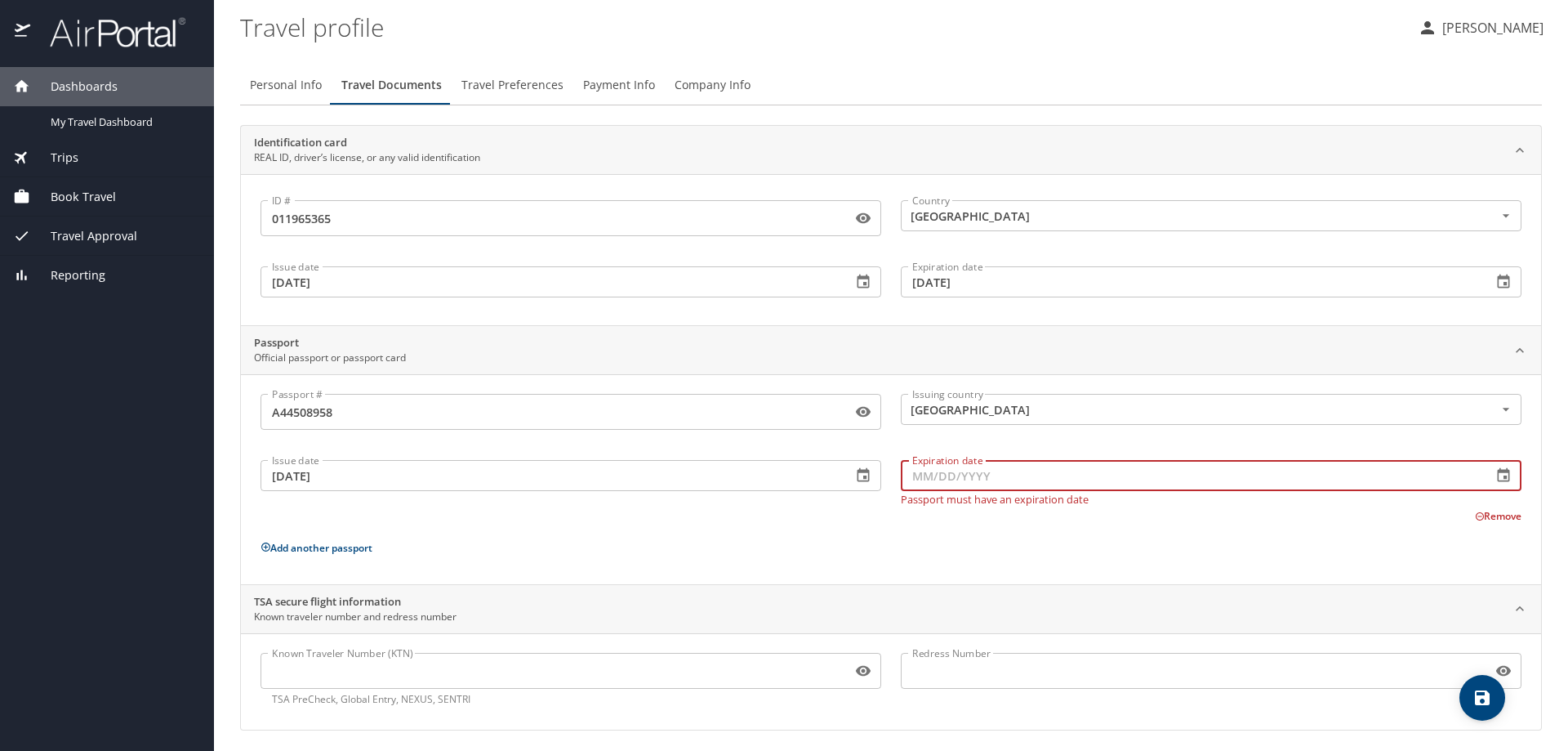
click at [937, 488] on input "Expiration date" at bounding box center [1189, 475] width 578 height 31
type input "[DATE]"
click at [770, 573] on div "Passport # [PASSPORT] Passport # Issuing country [GEOGRAPHIC_DATA] Issuing coun…" at bounding box center [891, 479] width 1300 height 210
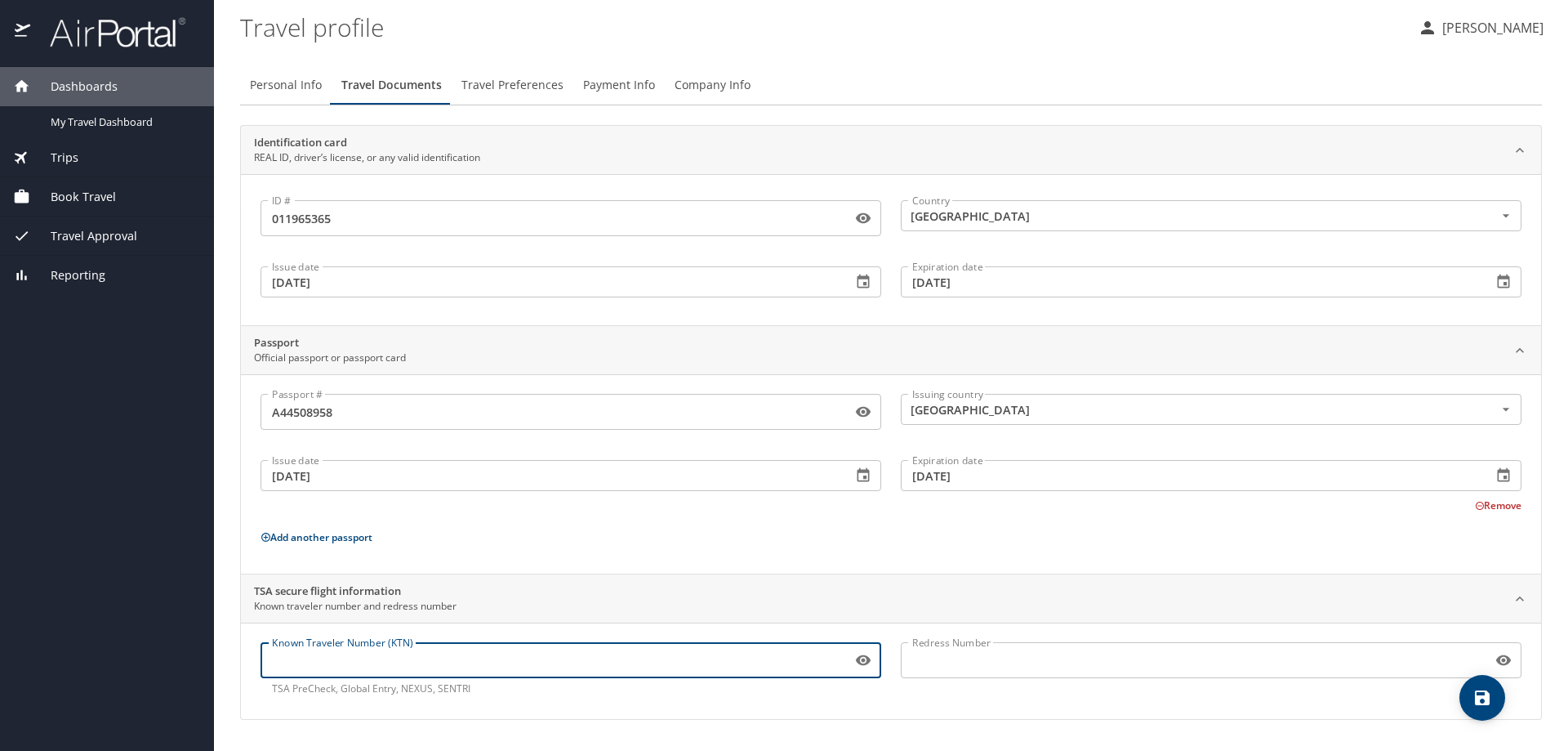
click at [436, 660] on input "Known Traveler Number (KTN)" at bounding box center [553, 660] width 585 height 31
type input "TT11YV73J"
click at [966, 700] on div "Redress Number Redress Number" at bounding box center [1210, 668] width 640 height 74
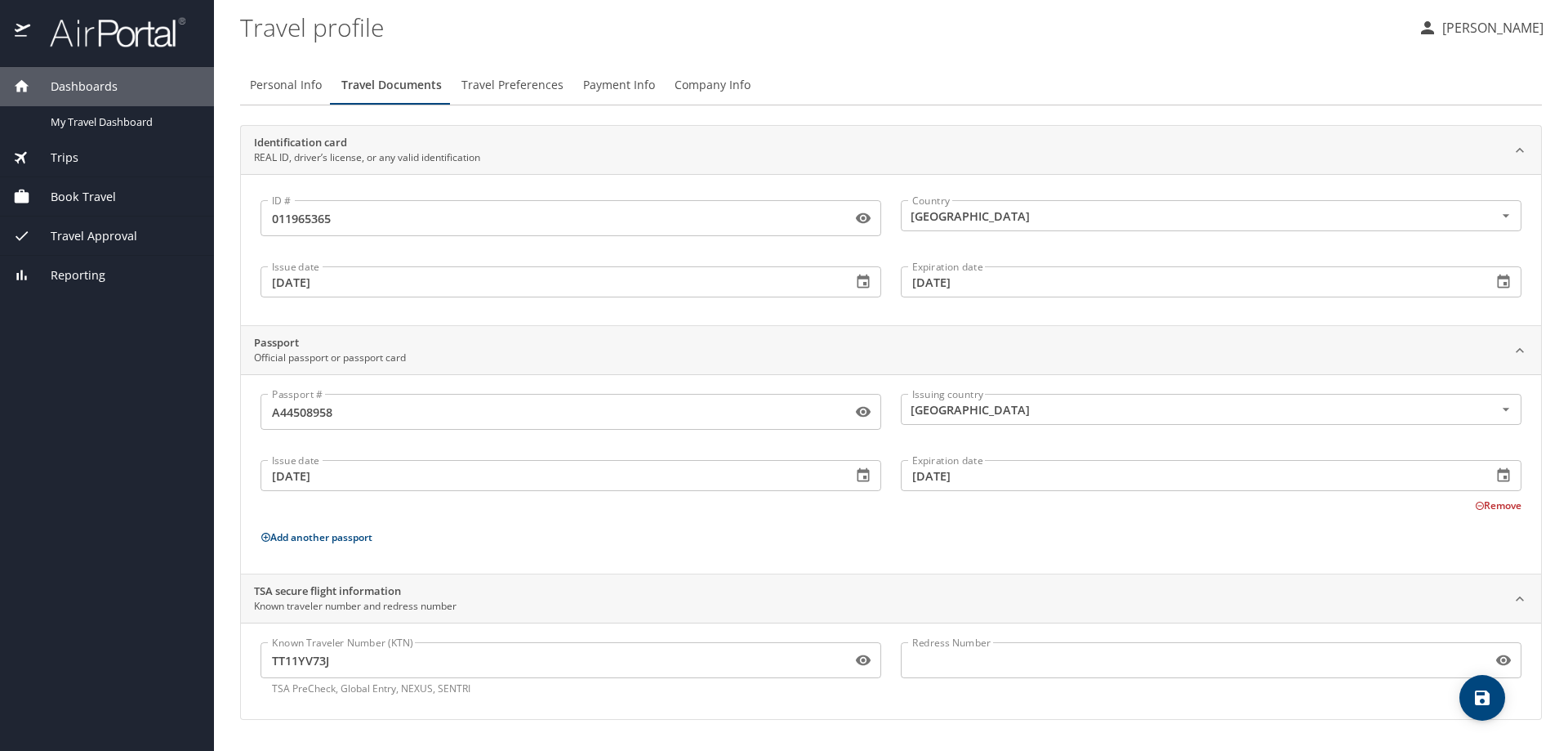
click at [1482, 701] on icon "save" at bounding box center [1483, 697] width 20 height 20
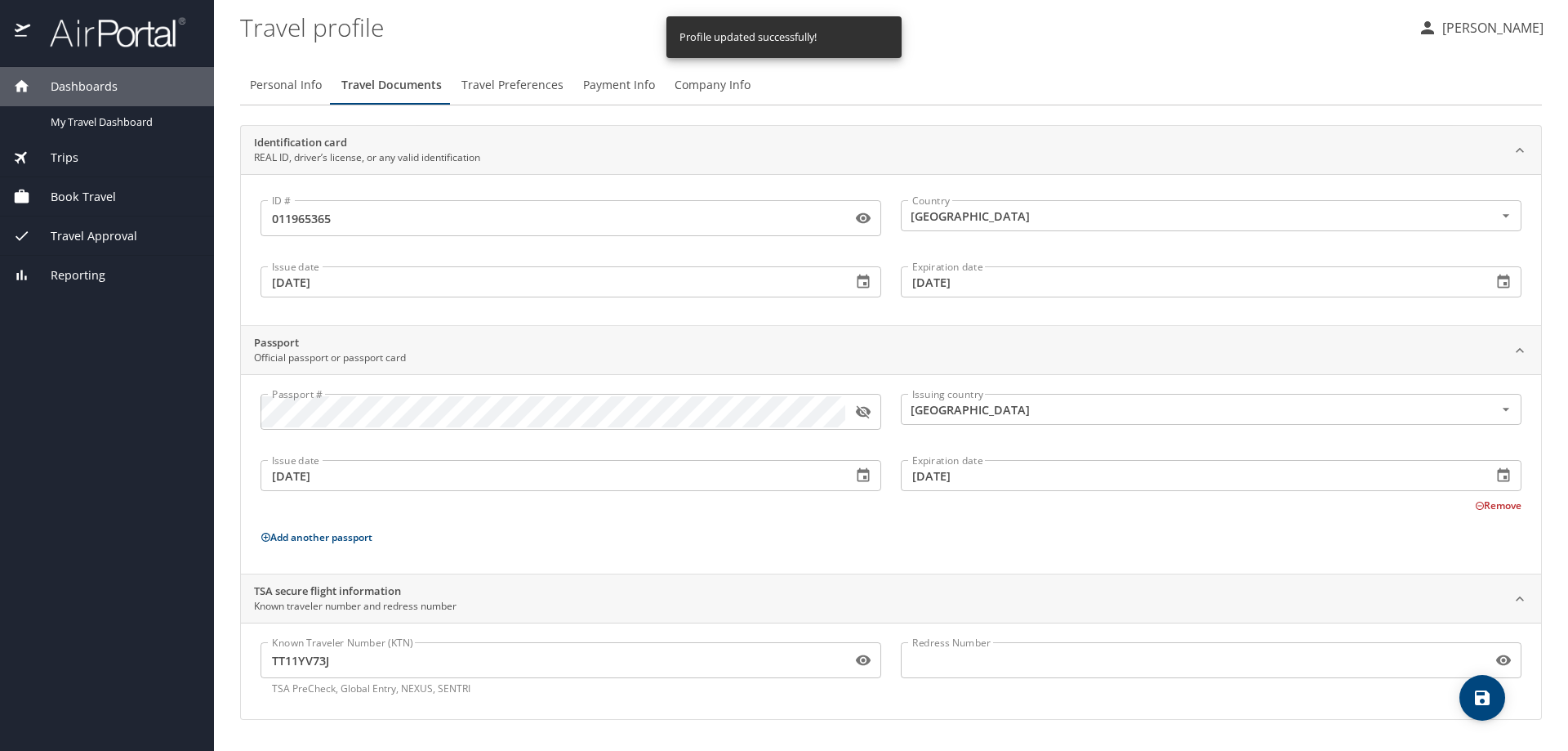
click at [527, 90] on span "Travel Preferences" at bounding box center [512, 85] width 102 height 20
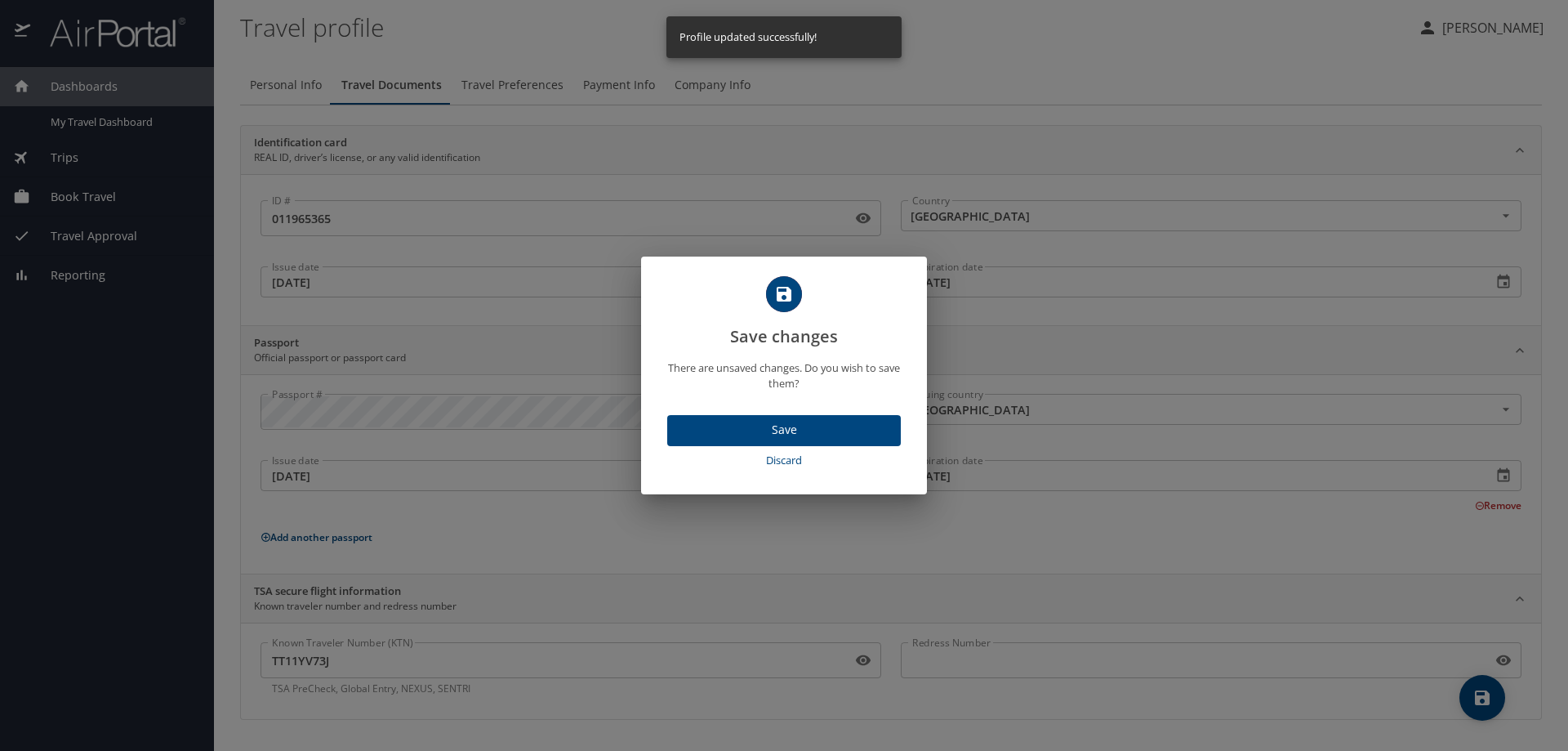
click at [799, 429] on span "Save" at bounding box center [784, 430] width 208 height 20
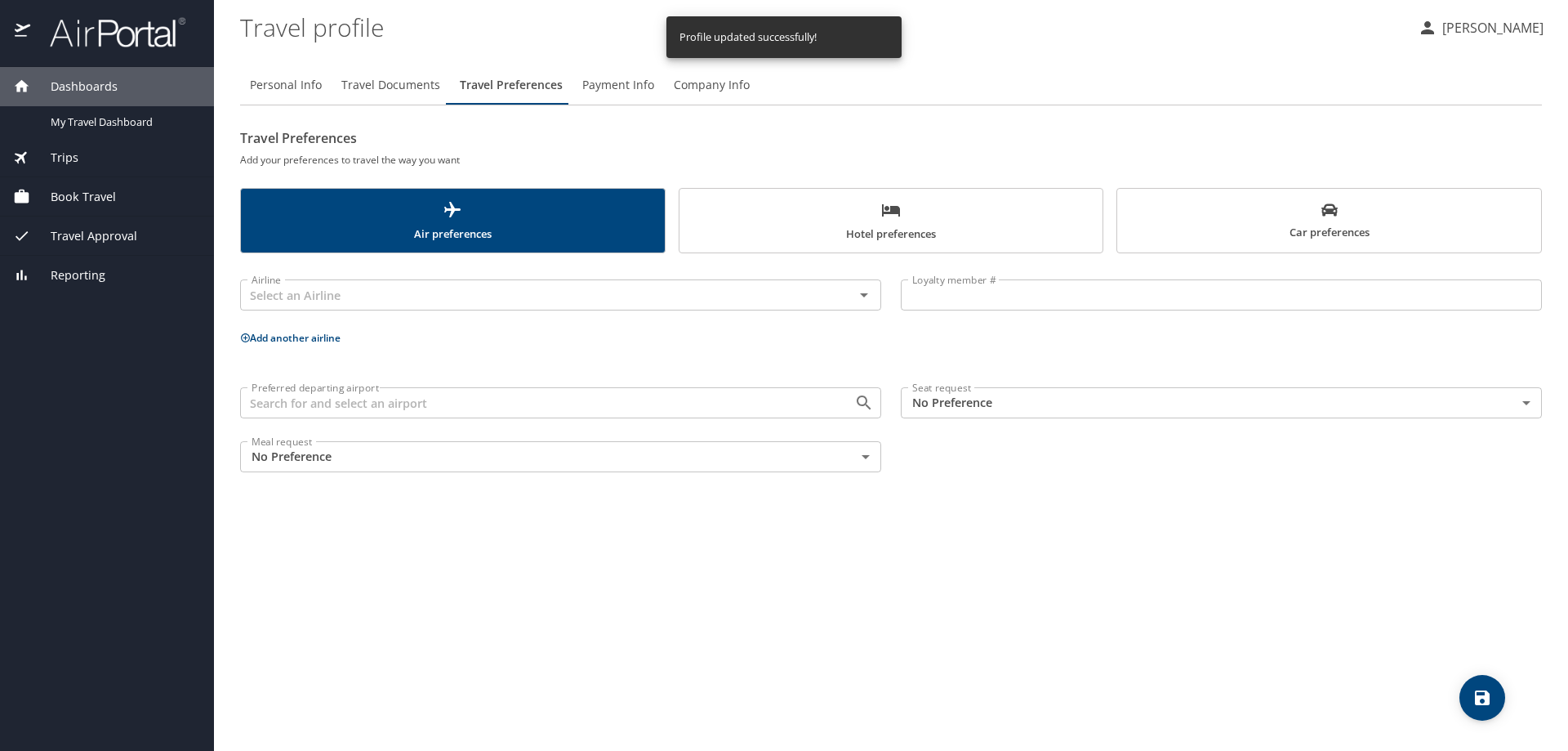
click at [906, 227] on span "Hotel preferences" at bounding box center [891, 222] width 404 height 44
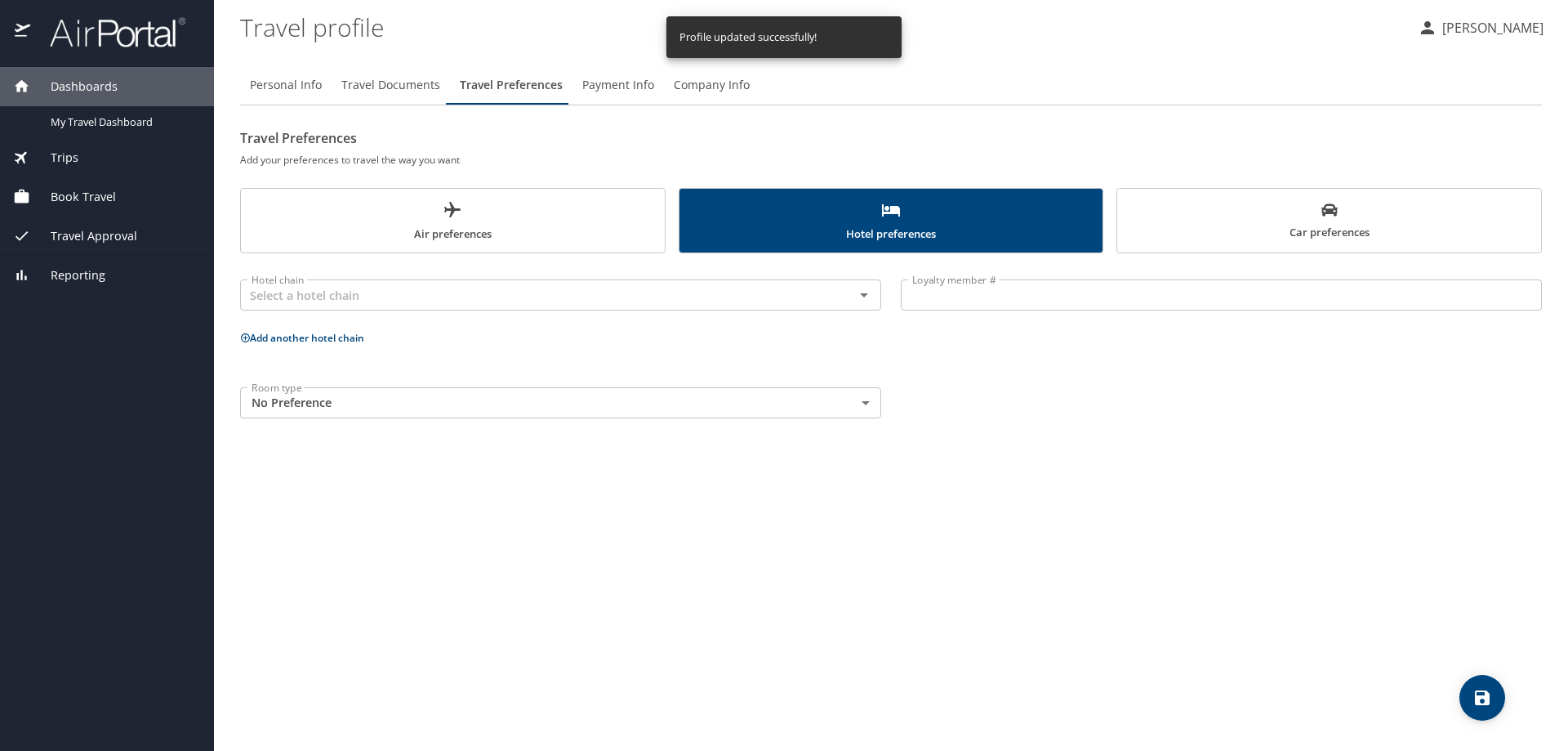
click at [549, 231] on span "Air preferences" at bounding box center [452, 222] width 404 height 44
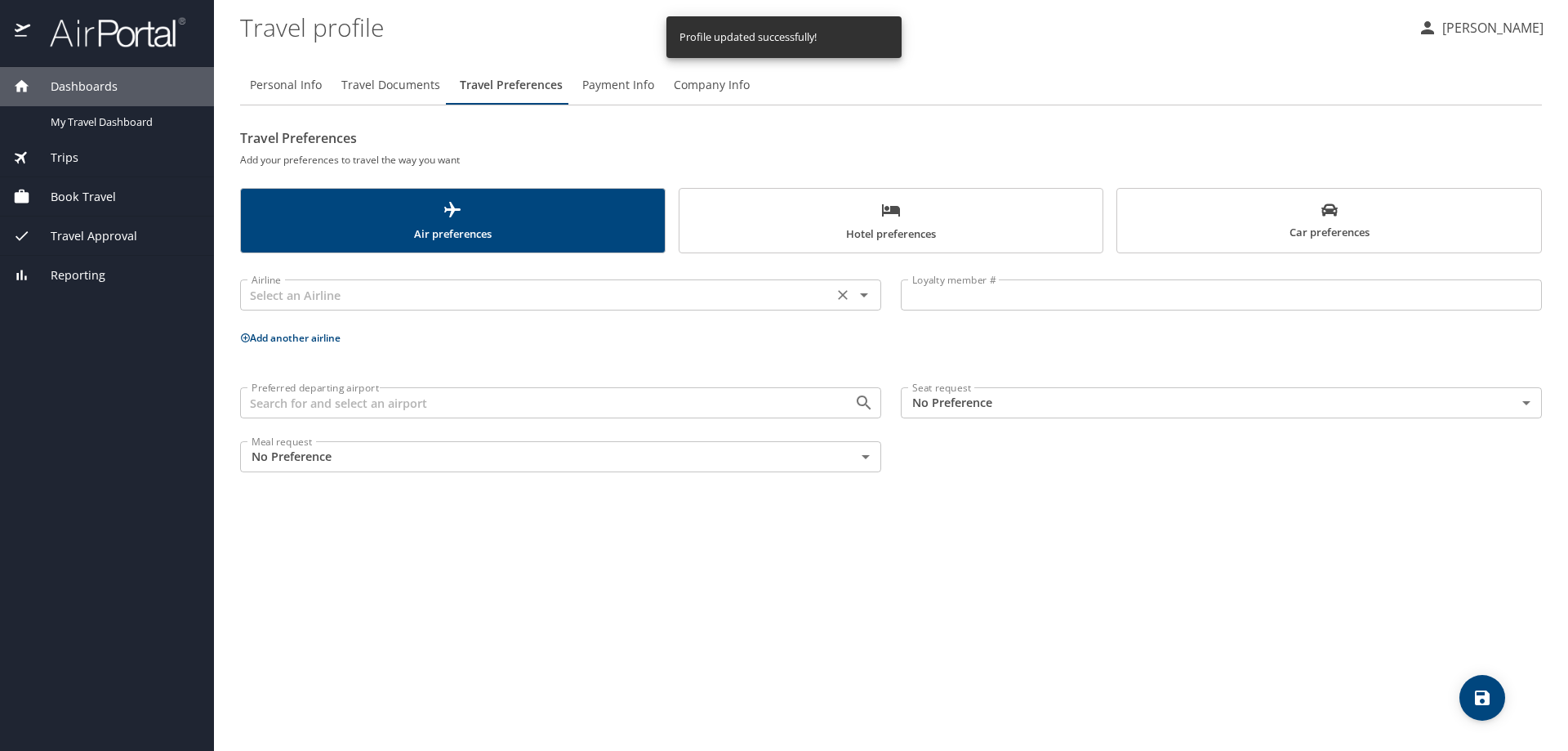
click at [541, 294] on input "text" at bounding box center [537, 294] width 583 height 21
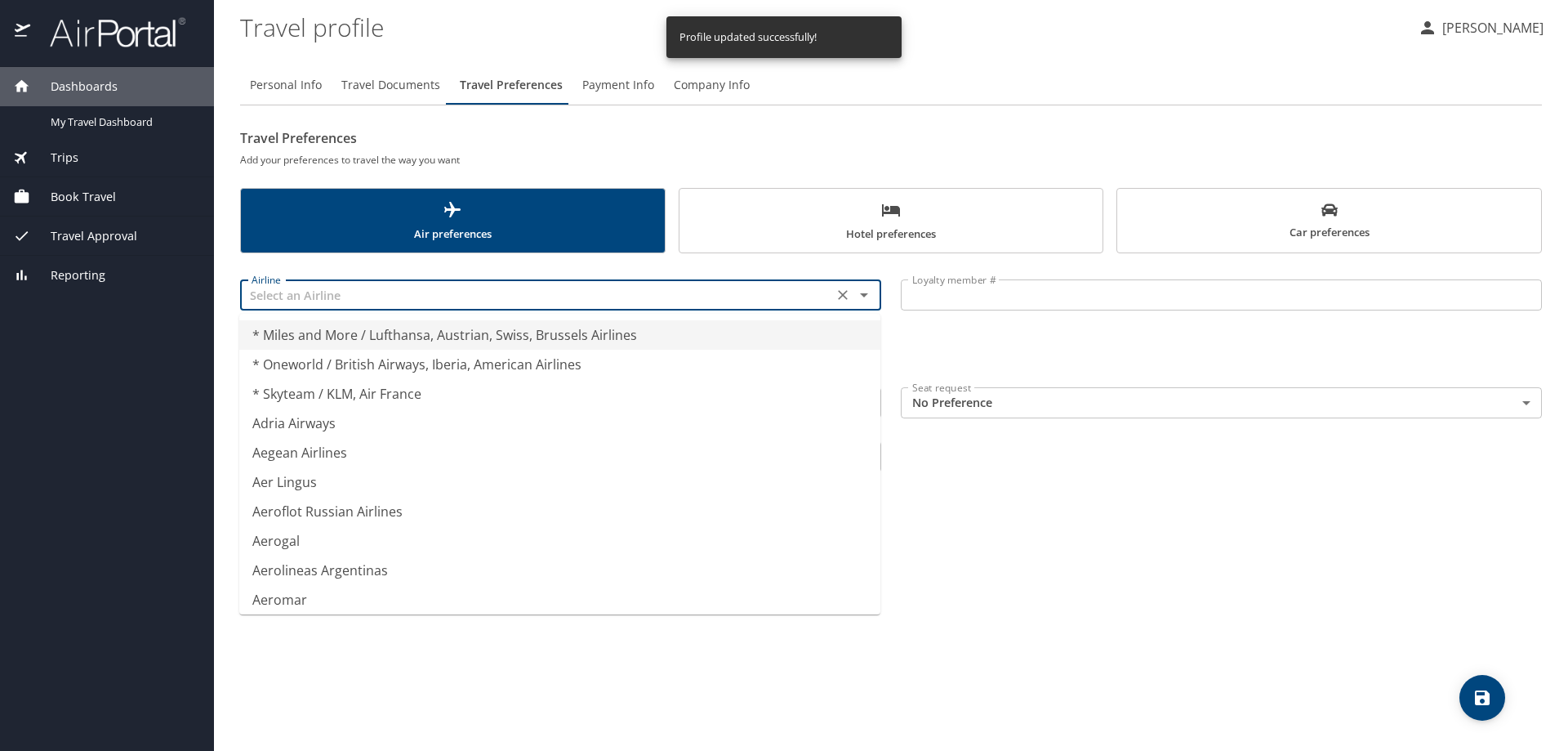
click at [541, 294] on input "text" at bounding box center [537, 294] width 583 height 21
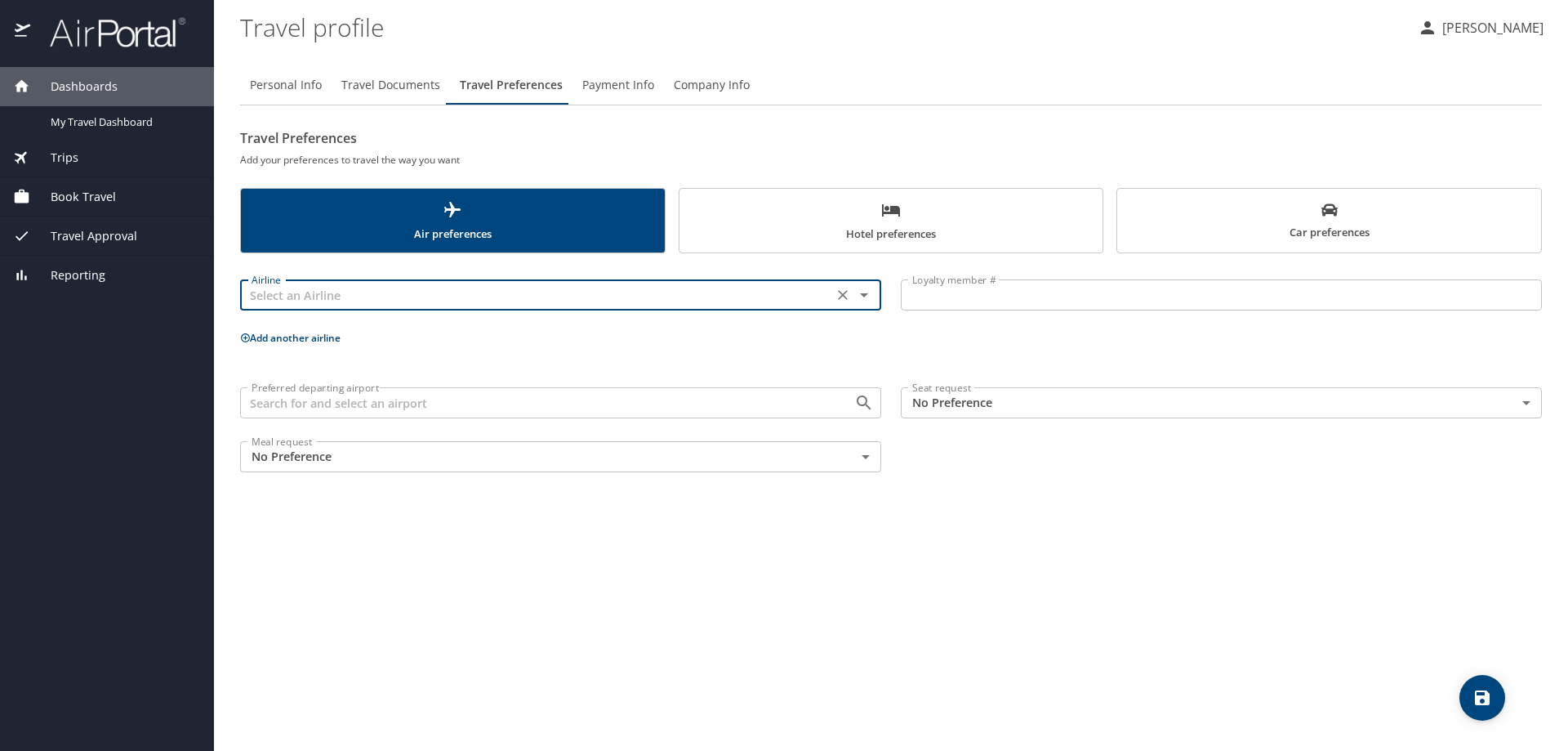
click at [533, 405] on input "Preferred departing airport" at bounding box center [537, 402] width 583 height 21
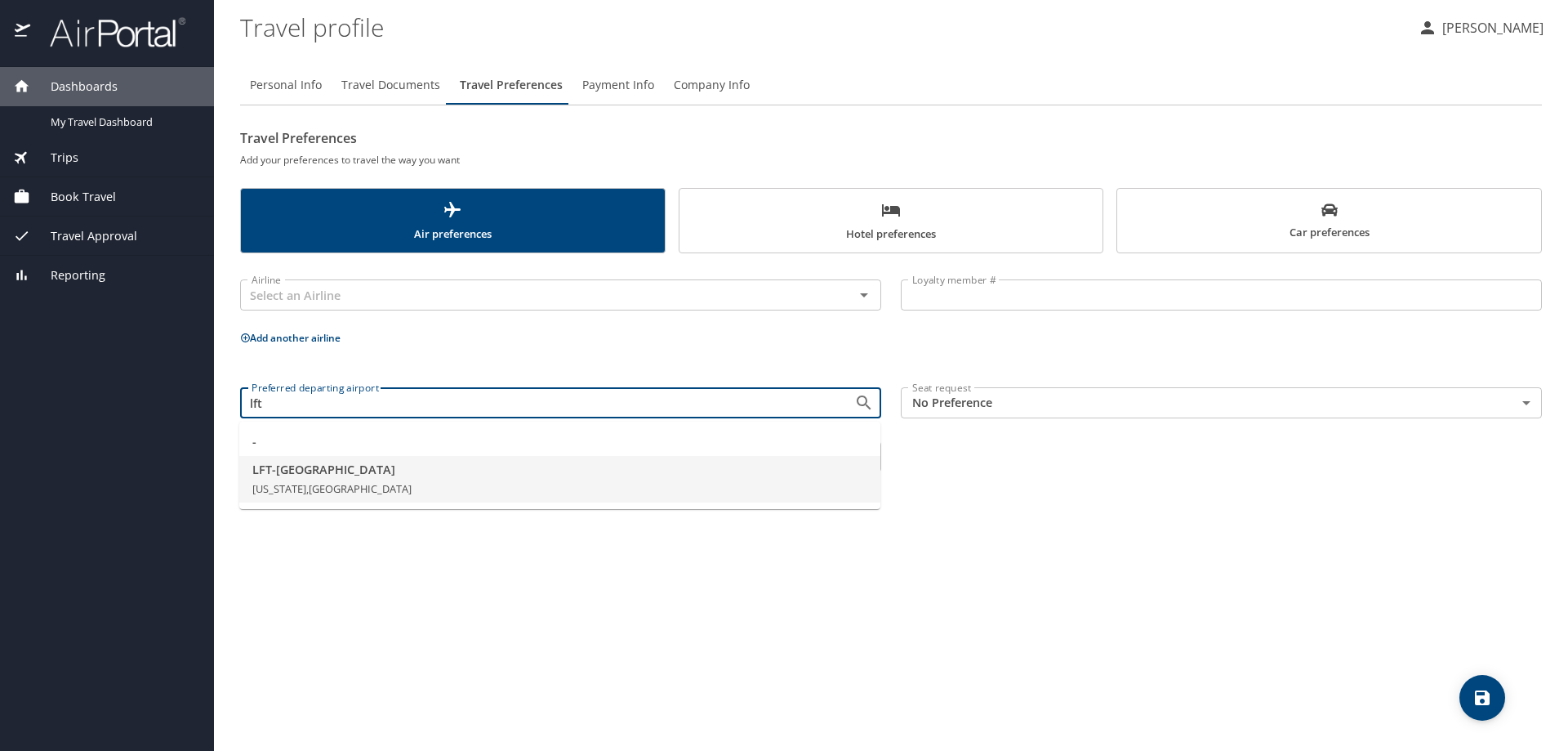
click at [420, 479] on li "LFT - [GEOGRAPHIC_DATA] [US_STATE], [GEOGRAPHIC_DATA]" at bounding box center [560, 479] width 641 height 47
type input "LFT - [GEOGRAPHIC_DATA]"
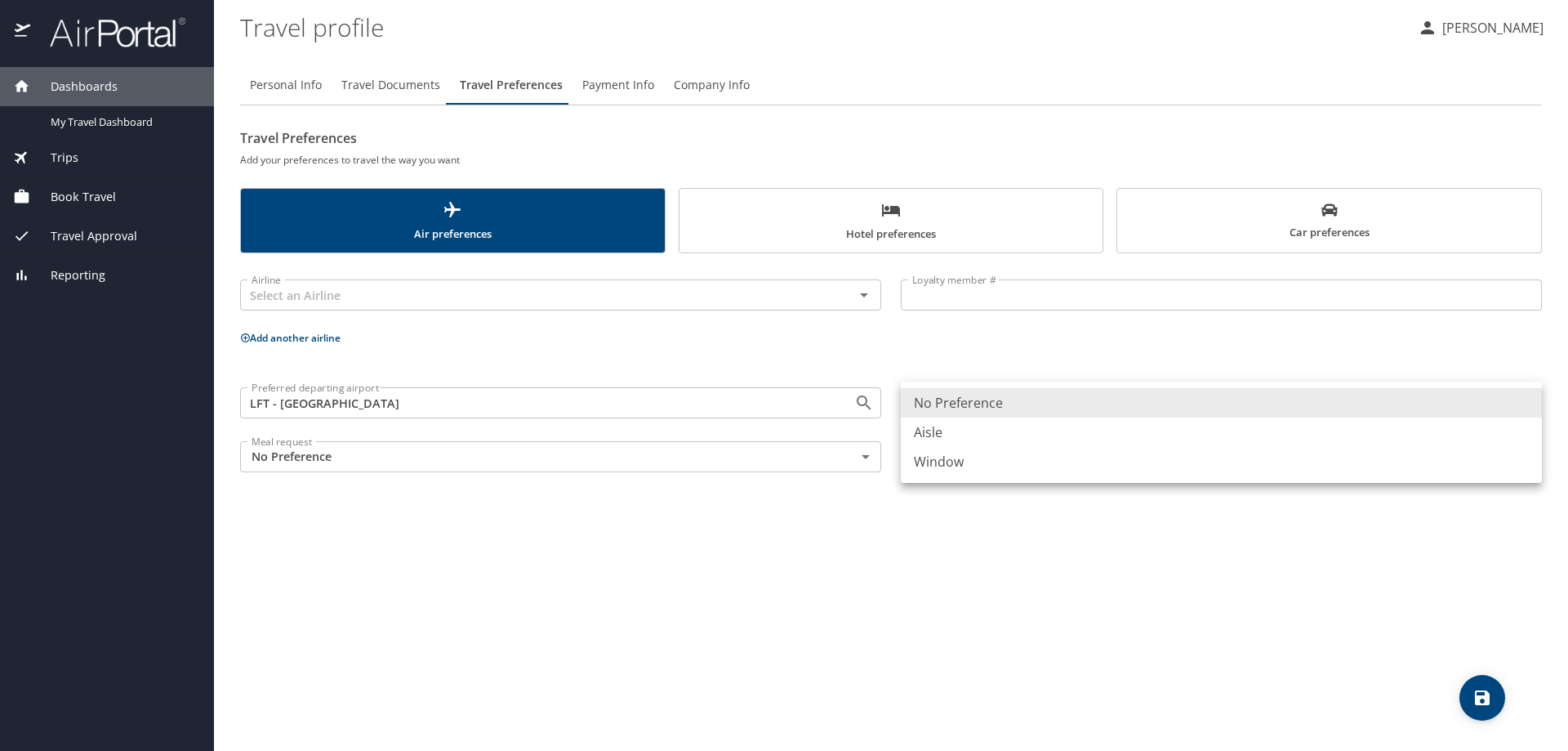
click at [999, 406] on body "Dashboards My Travel Dashboard Trips Current / Future Trips Past Trips Trips Mi…" at bounding box center [784, 375] width 1568 height 751
click at [965, 365] on div at bounding box center [784, 375] width 1568 height 751
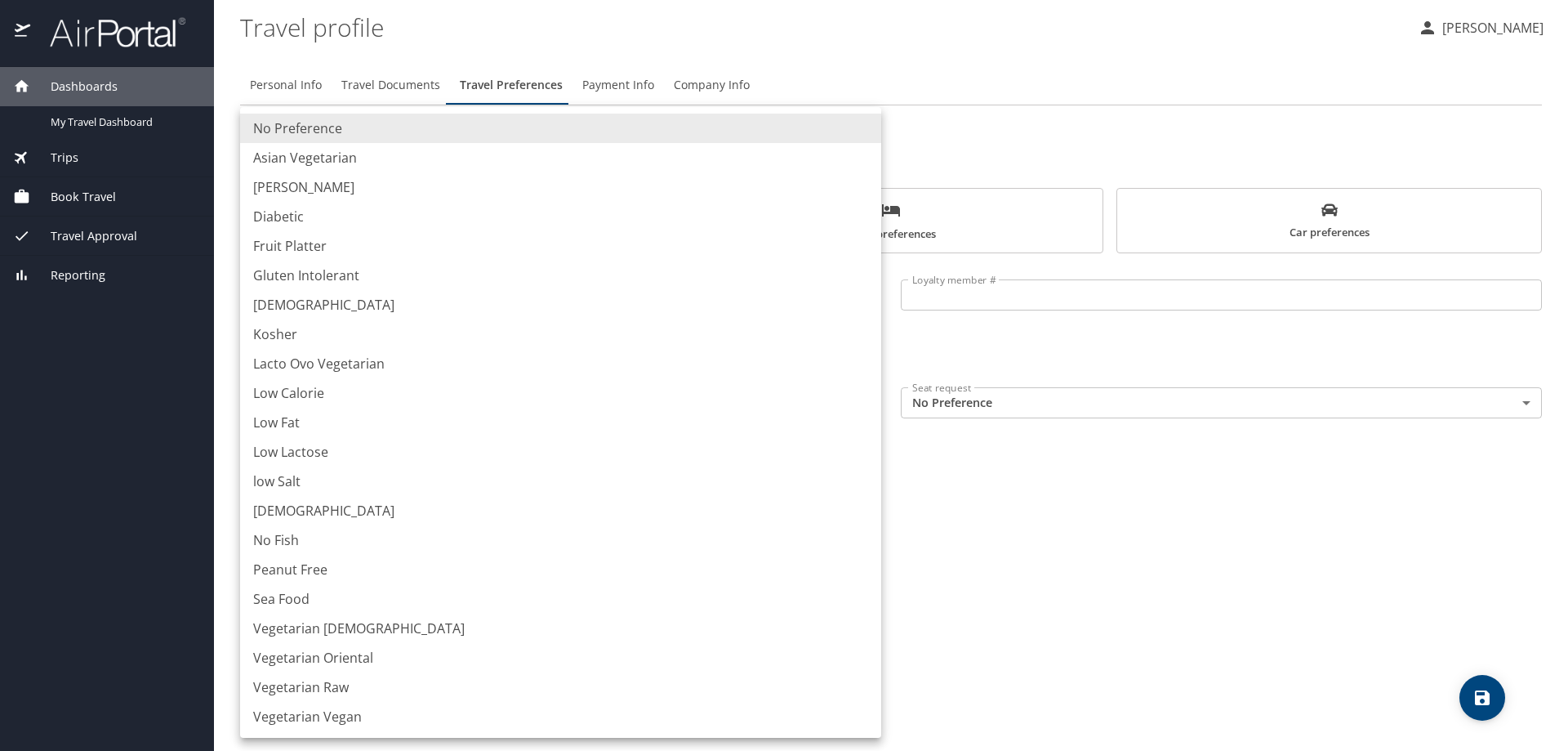
click at [409, 465] on body "Dashboards My Travel Dashboard Trips Current / Future Trips Past Trips Trips Mi…" at bounding box center [784, 375] width 1568 height 751
click at [1062, 489] on div at bounding box center [784, 375] width 1568 height 751
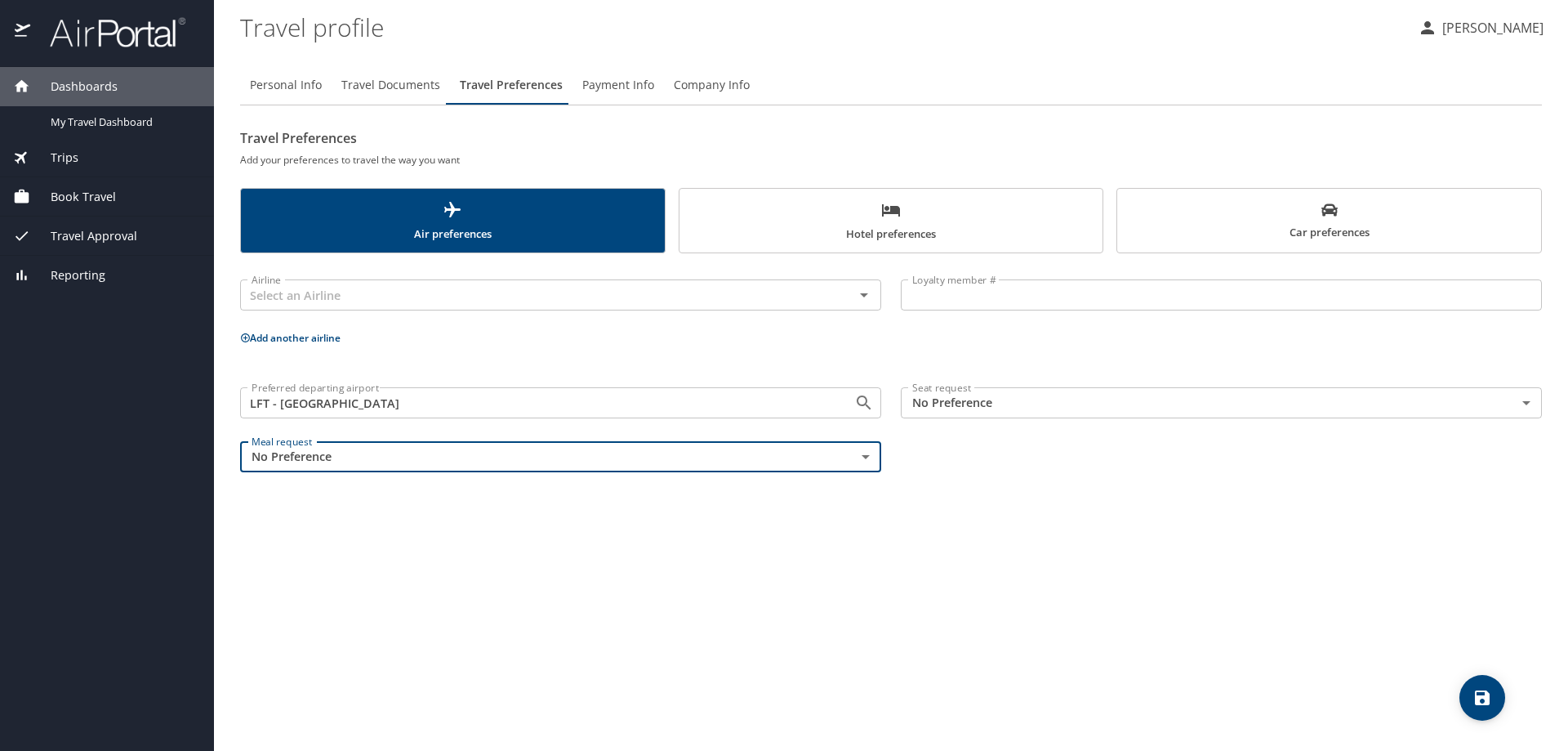
click at [917, 222] on span "Hotel preferences" at bounding box center [891, 222] width 404 height 44
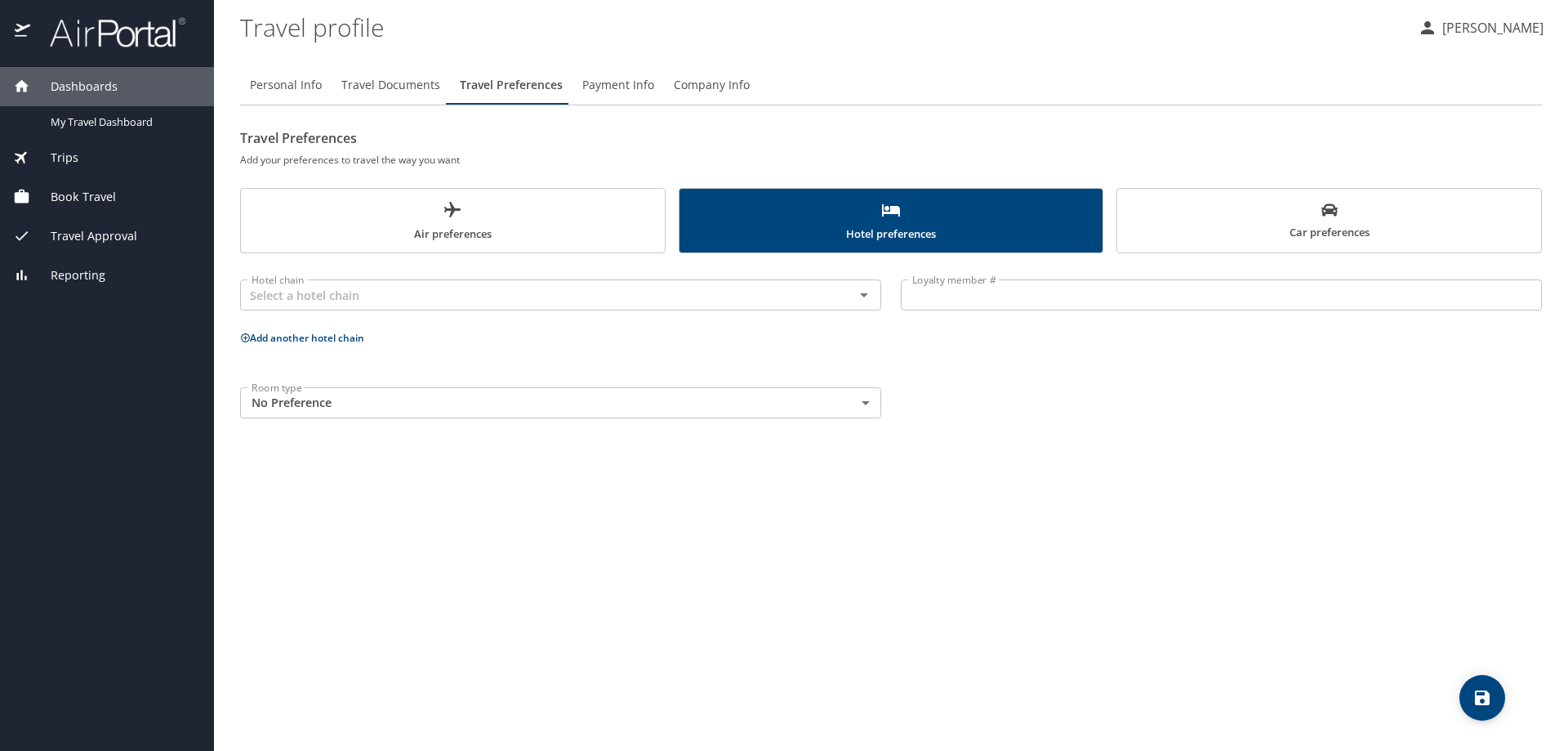
click at [468, 394] on body "Dashboards My Travel Dashboard Trips Current / Future Trips Past Trips Trips Mi…" at bounding box center [784, 375] width 1568 height 751
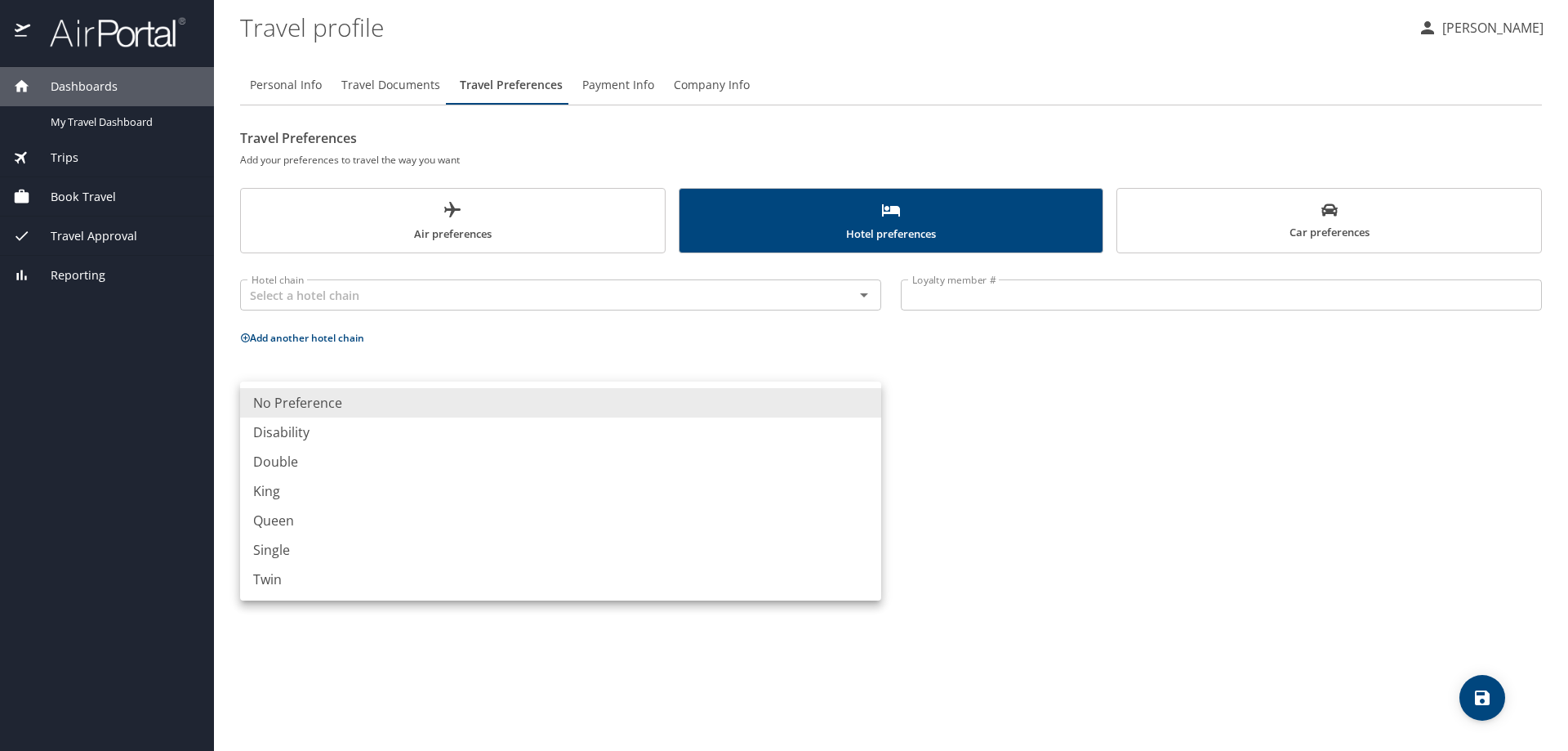
click at [1114, 509] on div at bounding box center [784, 375] width 1568 height 751
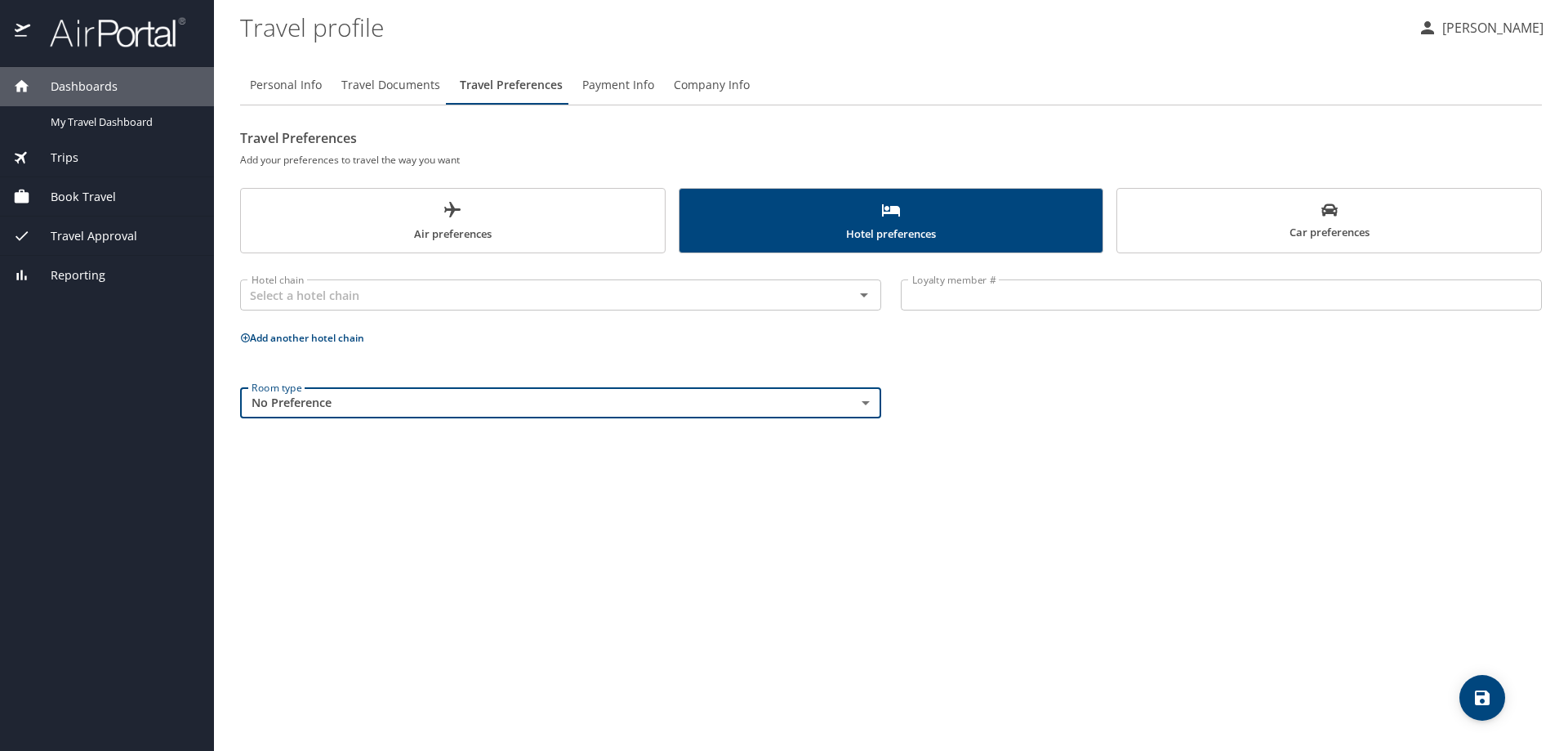
click at [1255, 220] on span "Car preferences" at bounding box center [1328, 222] width 404 height 40
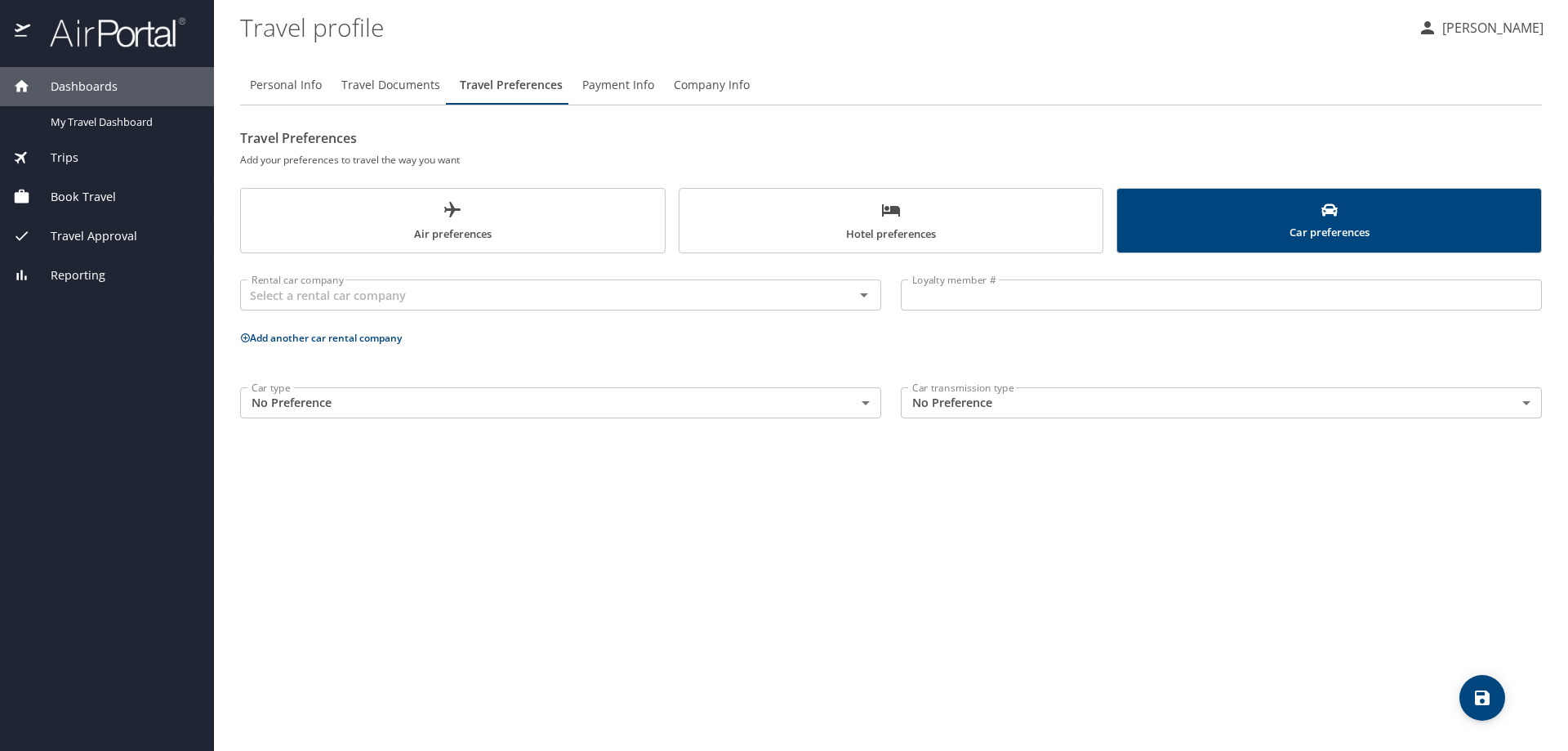
click at [804, 408] on body "Dashboards My Travel Dashboard Trips Current / Future Trips Past Trips Trips Mi…" at bounding box center [784, 375] width 1568 height 751
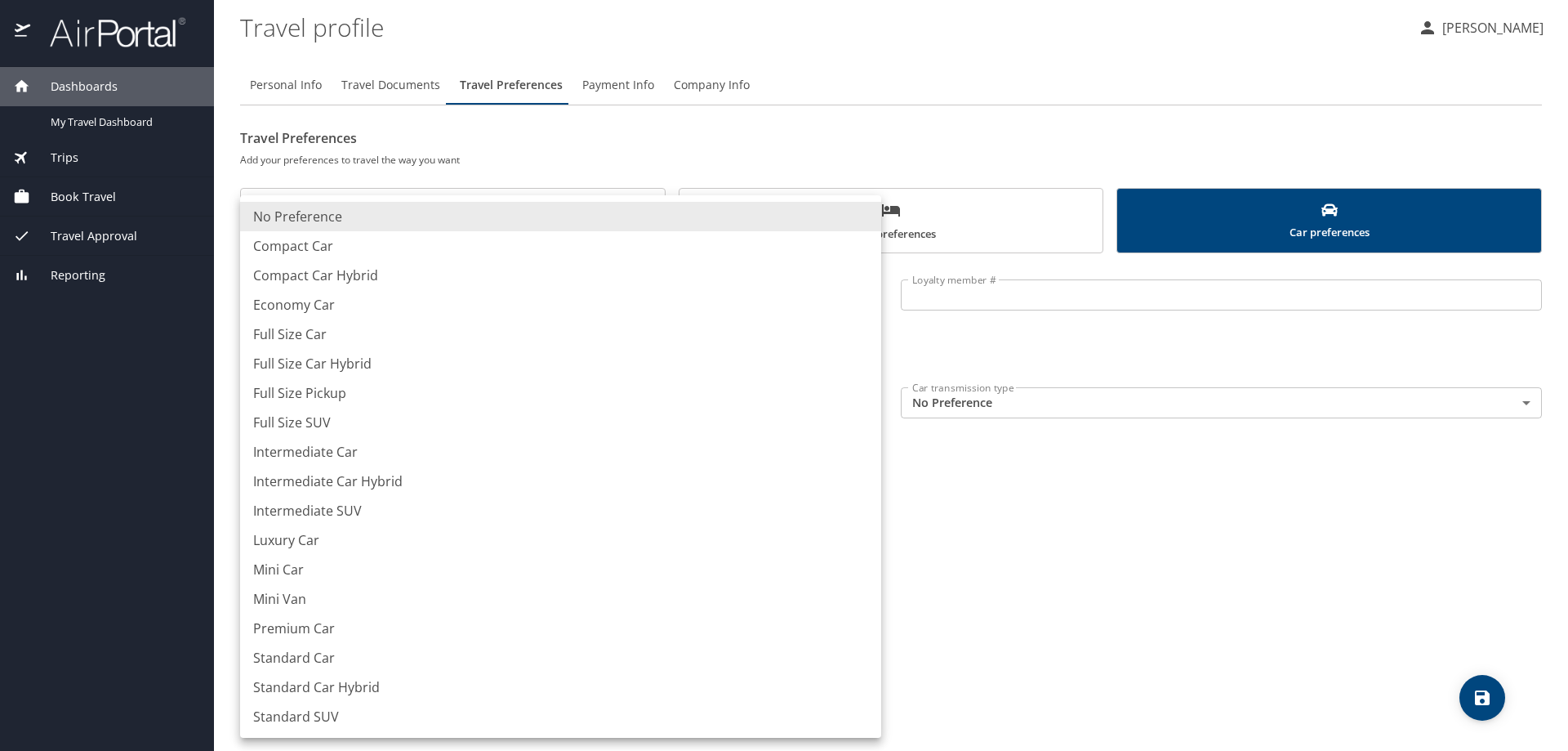
click at [1155, 555] on div at bounding box center [784, 375] width 1568 height 751
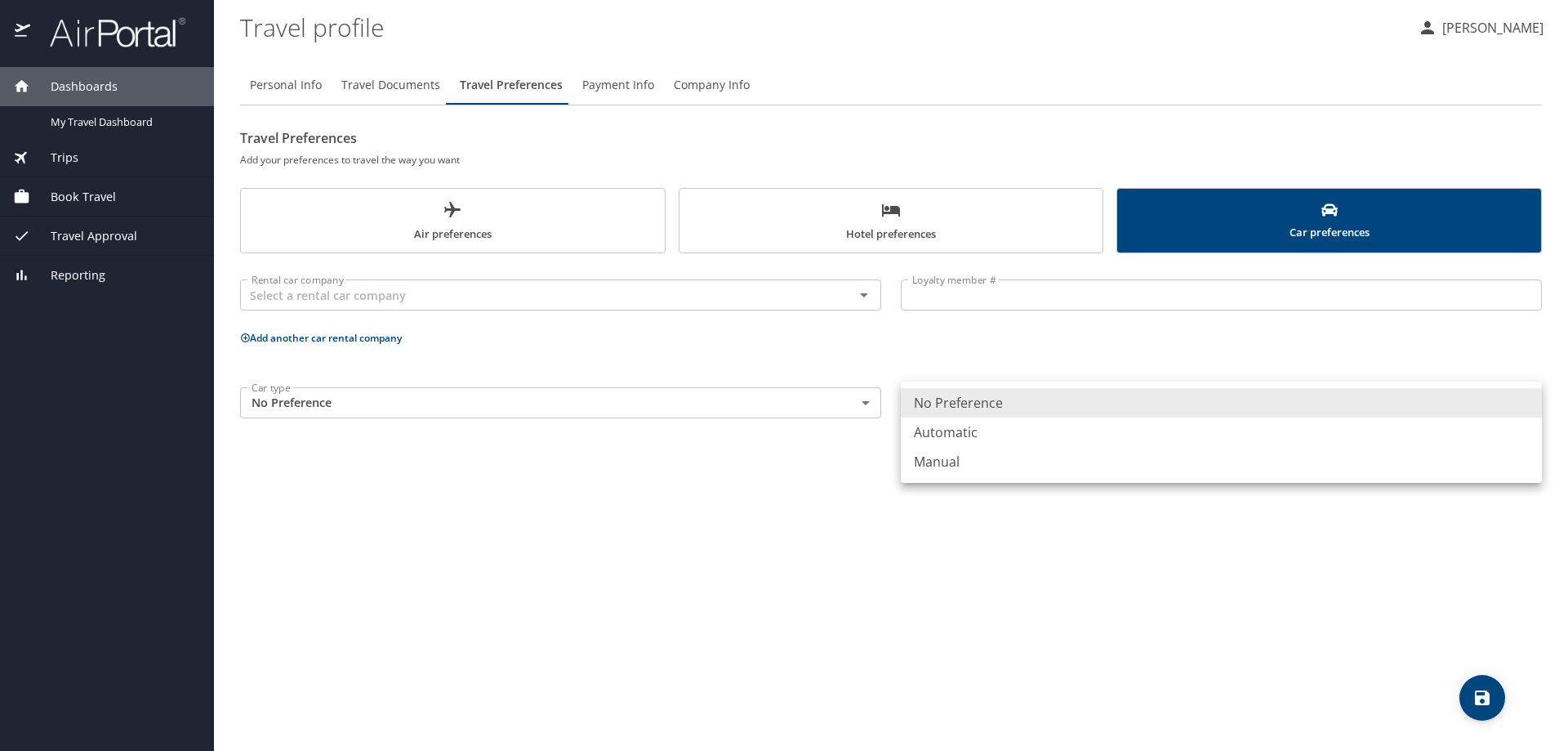
click at [1024, 406] on body "Dashboards My Travel Dashboard Trips Current / Future Trips Past Trips Trips Mi…" at bounding box center [784, 375] width 1568 height 751
click at [838, 525] on div at bounding box center [784, 375] width 1568 height 751
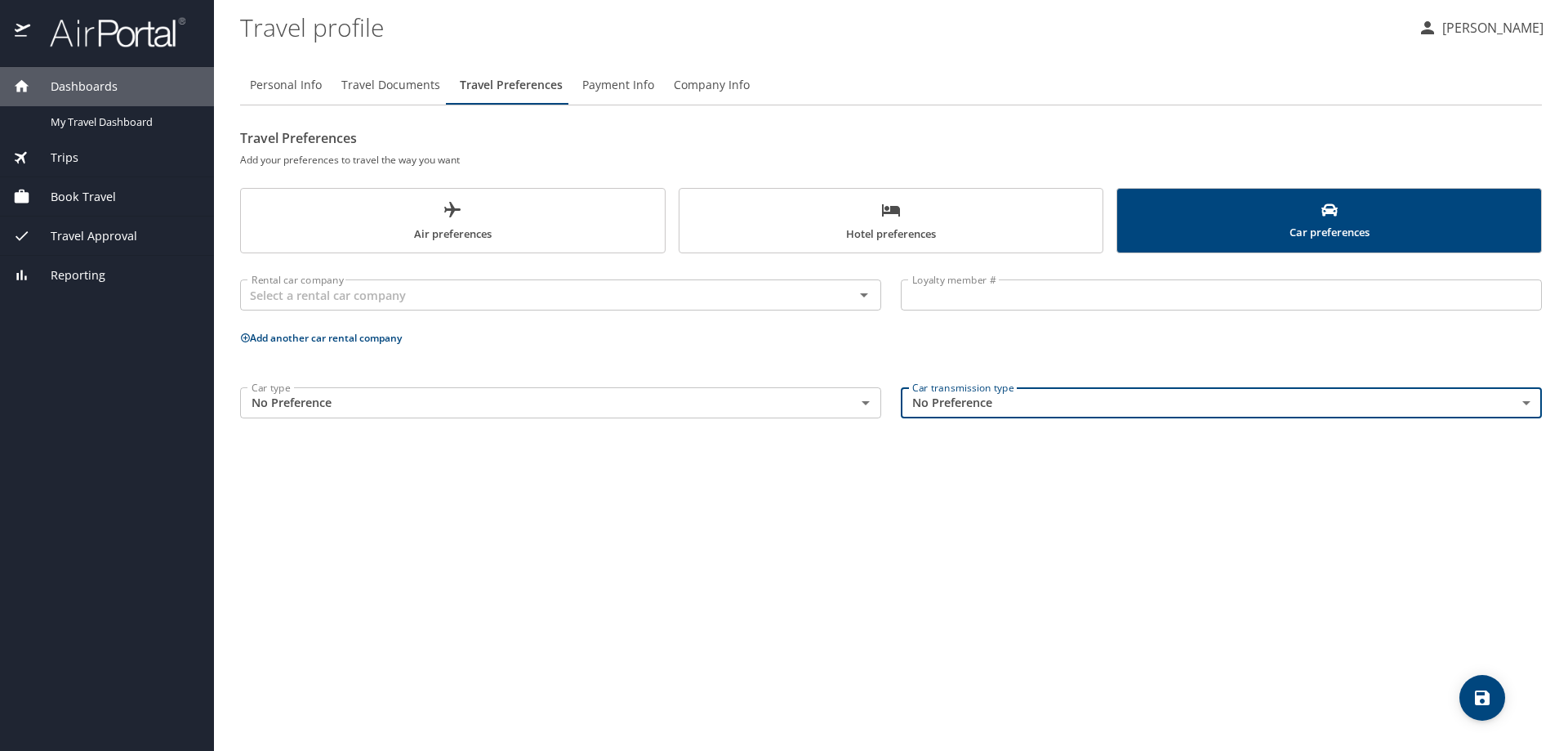
click at [614, 85] on span "Payment Info" at bounding box center [617, 85] width 72 height 20
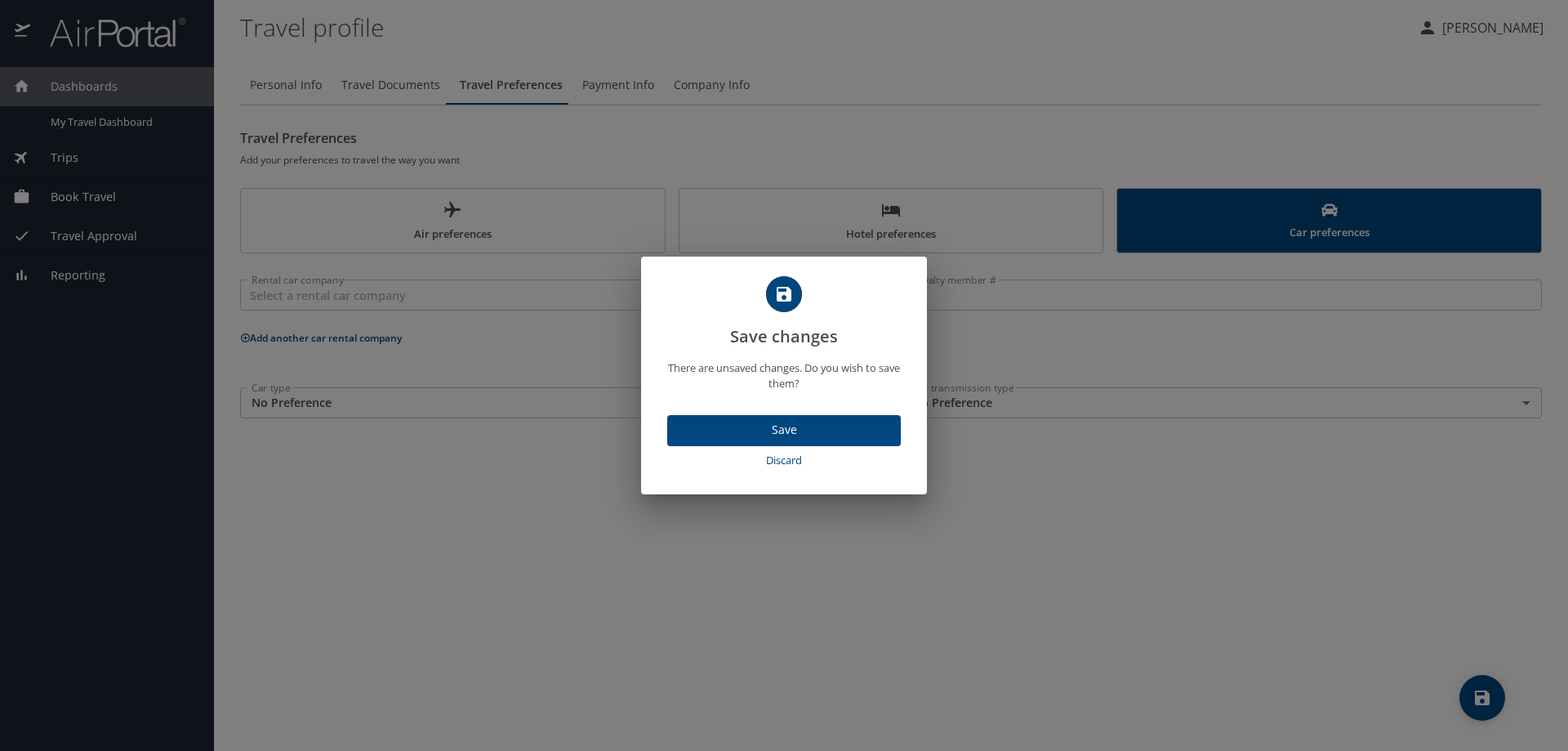
click at [751, 426] on span "Save" at bounding box center [784, 430] width 208 height 20
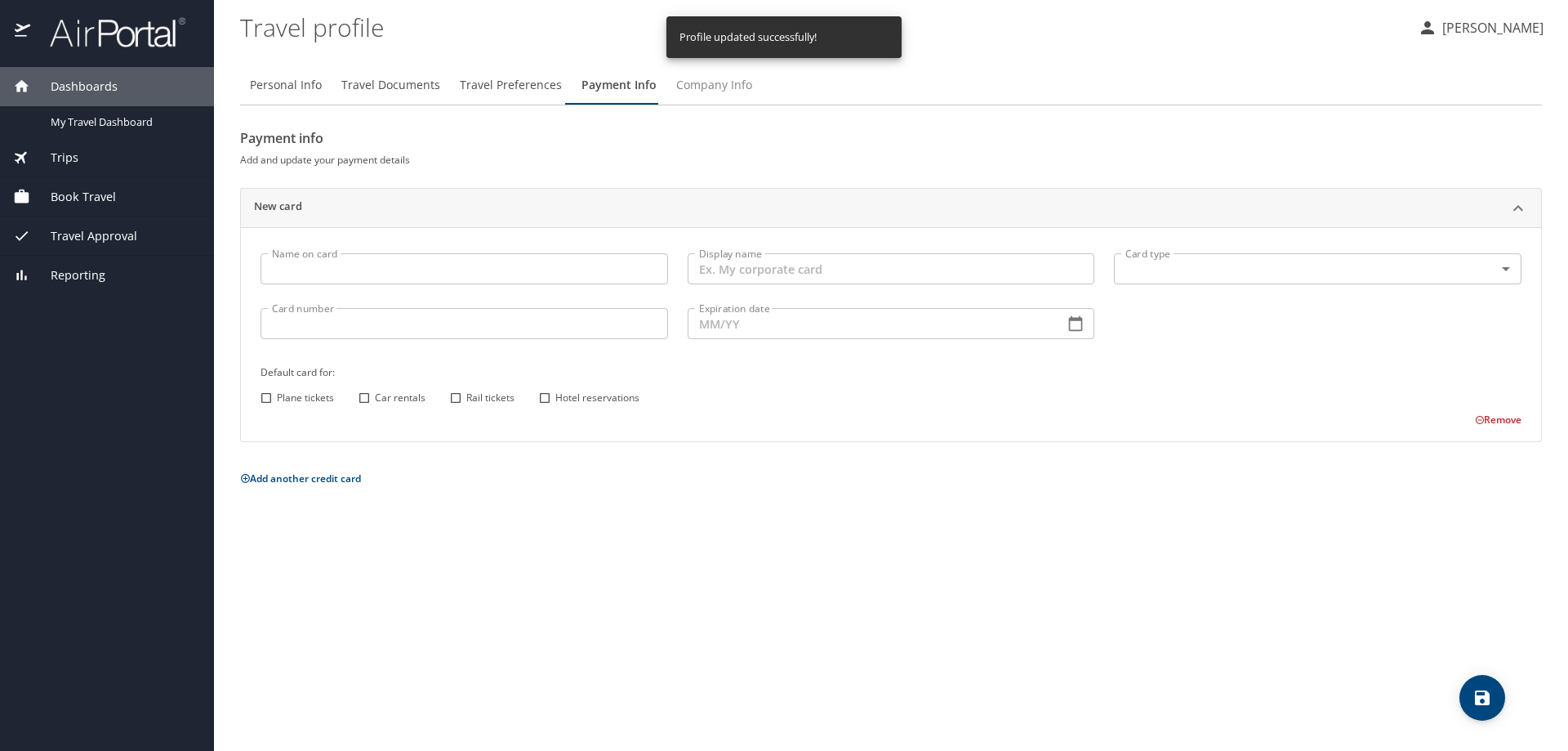
click at [706, 87] on span "Company Info" at bounding box center [715, 85] width 76 height 20
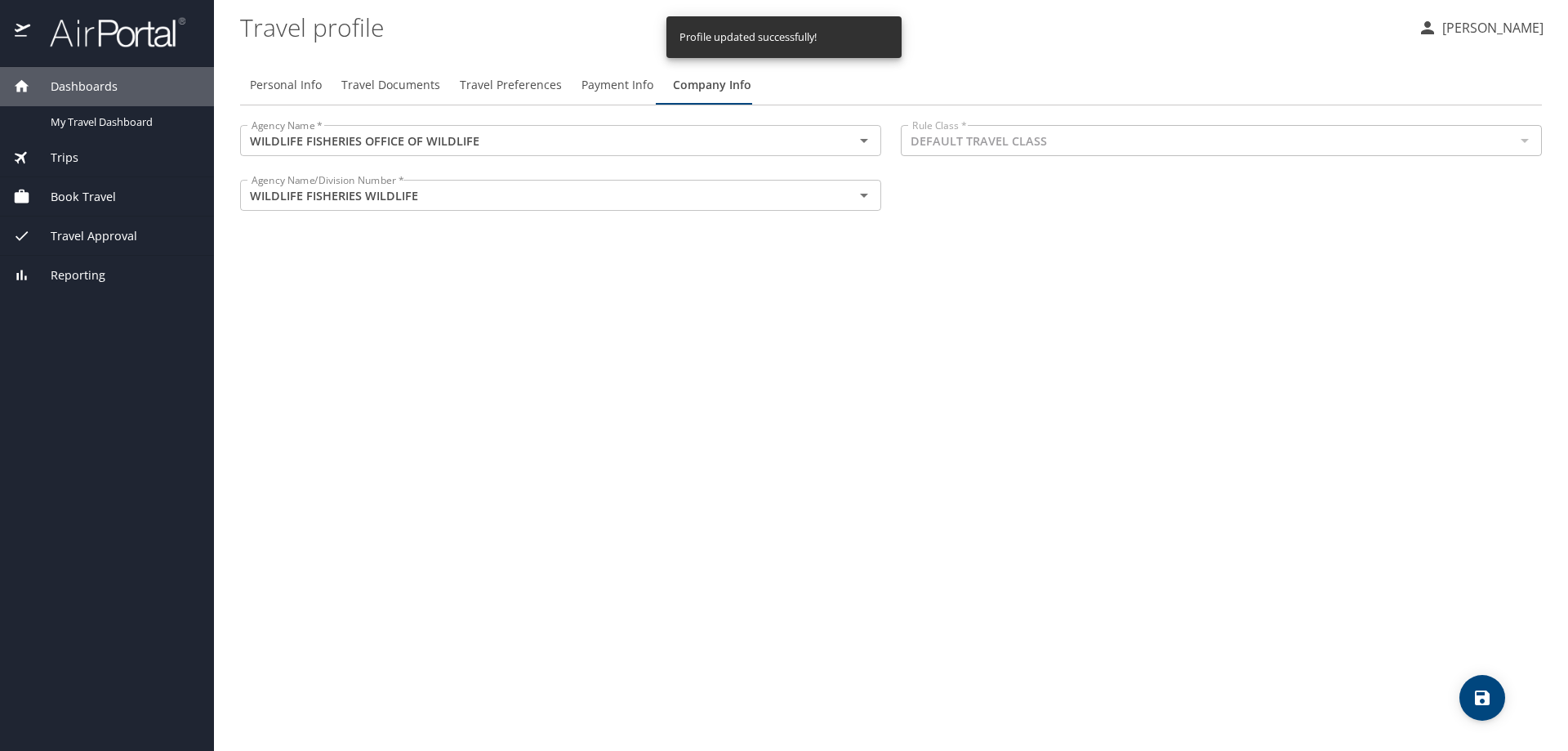
click at [1482, 701] on icon "save" at bounding box center [1483, 697] width 20 height 20
